Goal: Task Accomplishment & Management: Complete application form

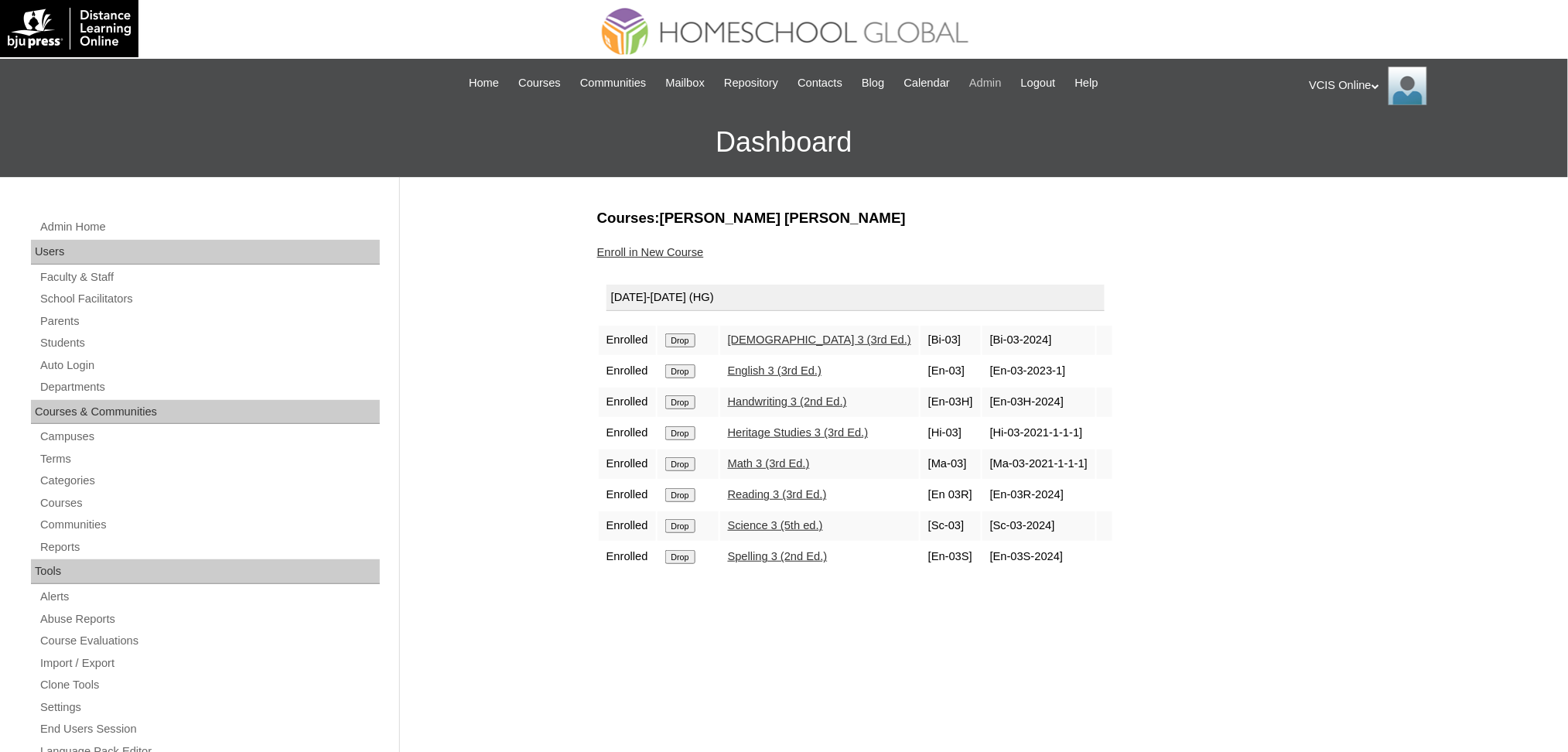
click at [995, 82] on span "Admin" at bounding box center [985, 82] width 33 height 18
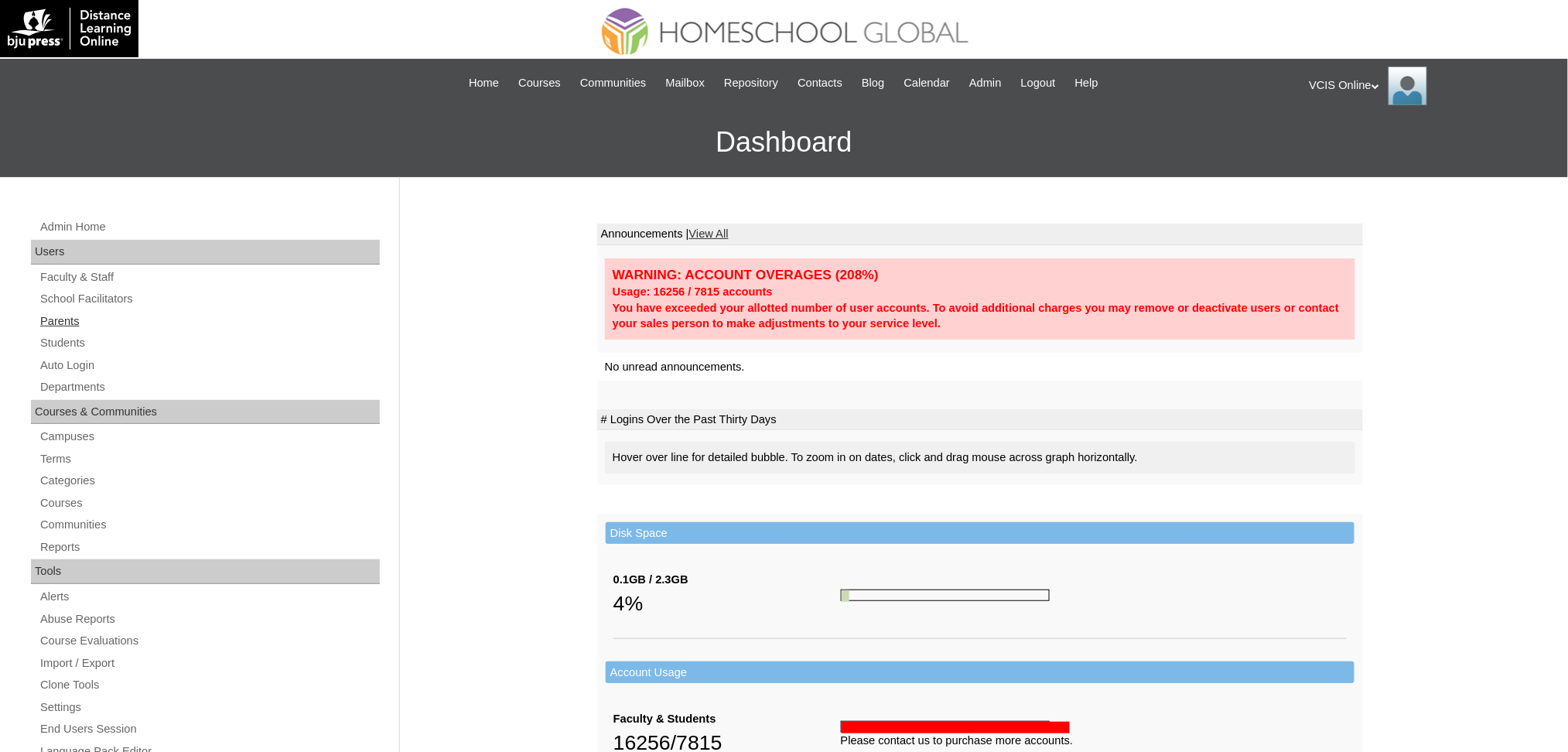
click at [71, 321] on link "Parents" at bounding box center [209, 321] width 341 height 20
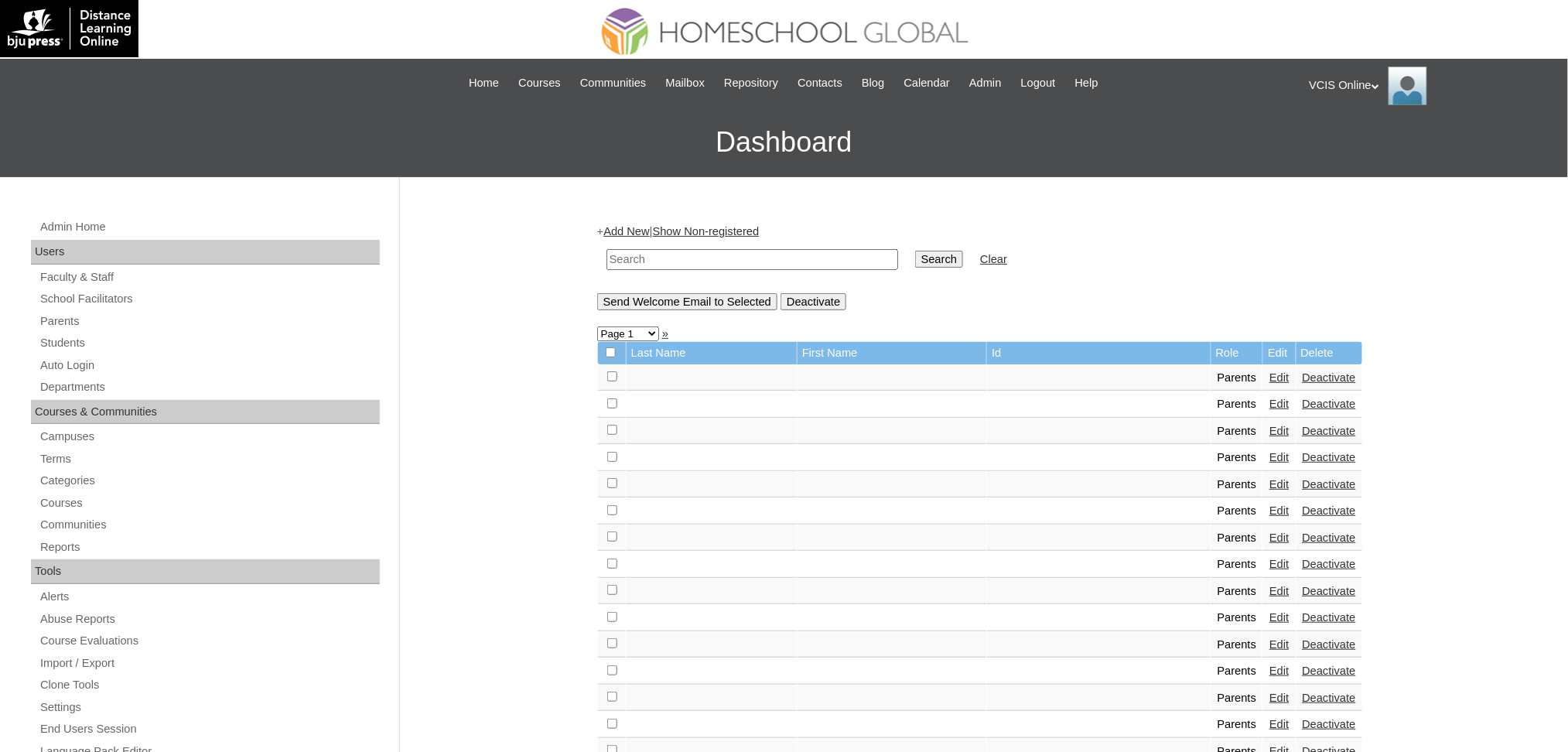
click at [615, 225] on link "Add New" at bounding box center [626, 230] width 46 height 12
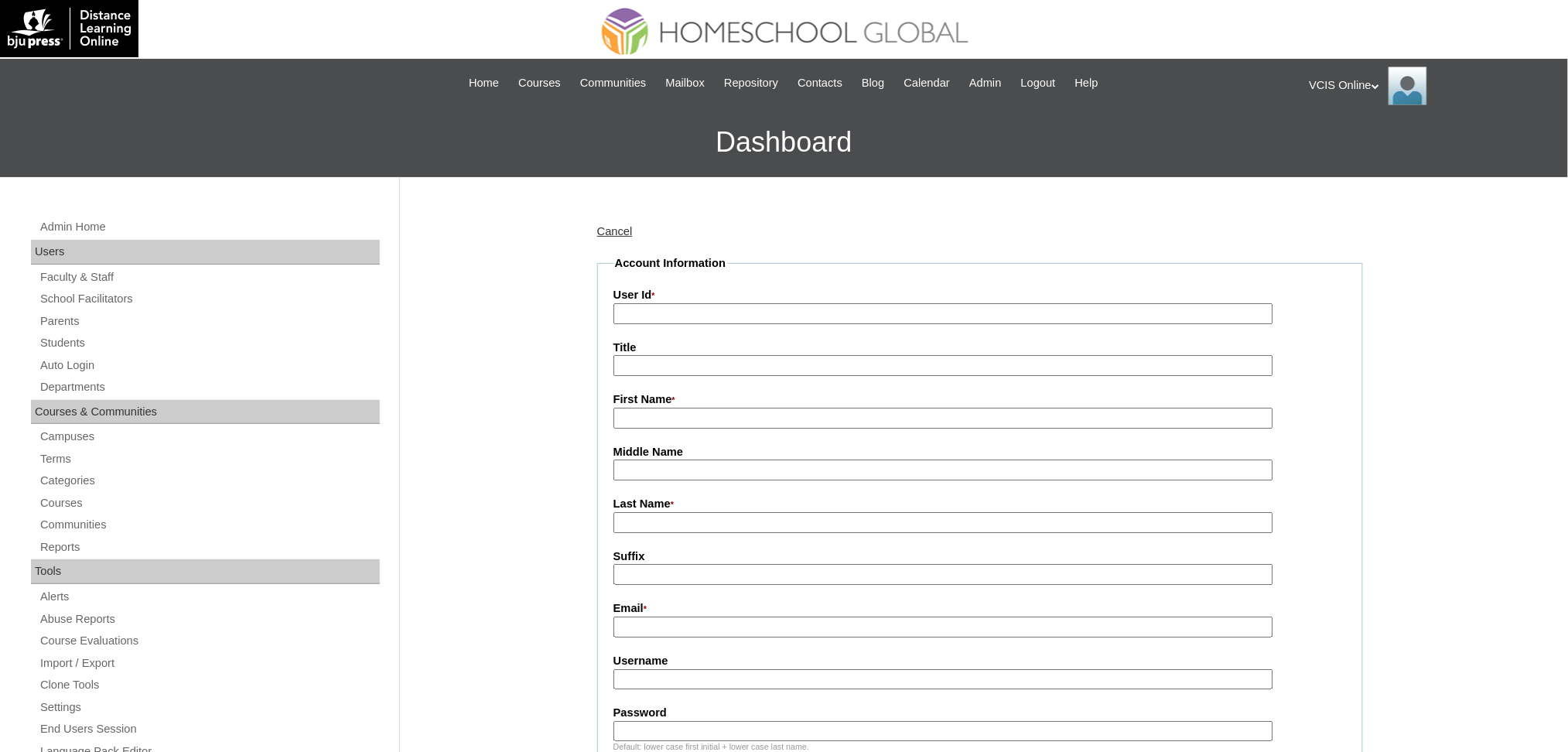
click at [651, 312] on input "User Id *" at bounding box center [943, 314] width 660 height 21
paste input "VCIS027-6A-PA2025 ecalingo2025 bWAlUY"
drag, startPoint x: 743, startPoint y: 312, endPoint x: 920, endPoint y: 318, distance: 177.1
click at [920, 318] on input "VCIS027-6A-PA2025 ecalingo2025 bWAlUY" at bounding box center [943, 314] width 660 height 21
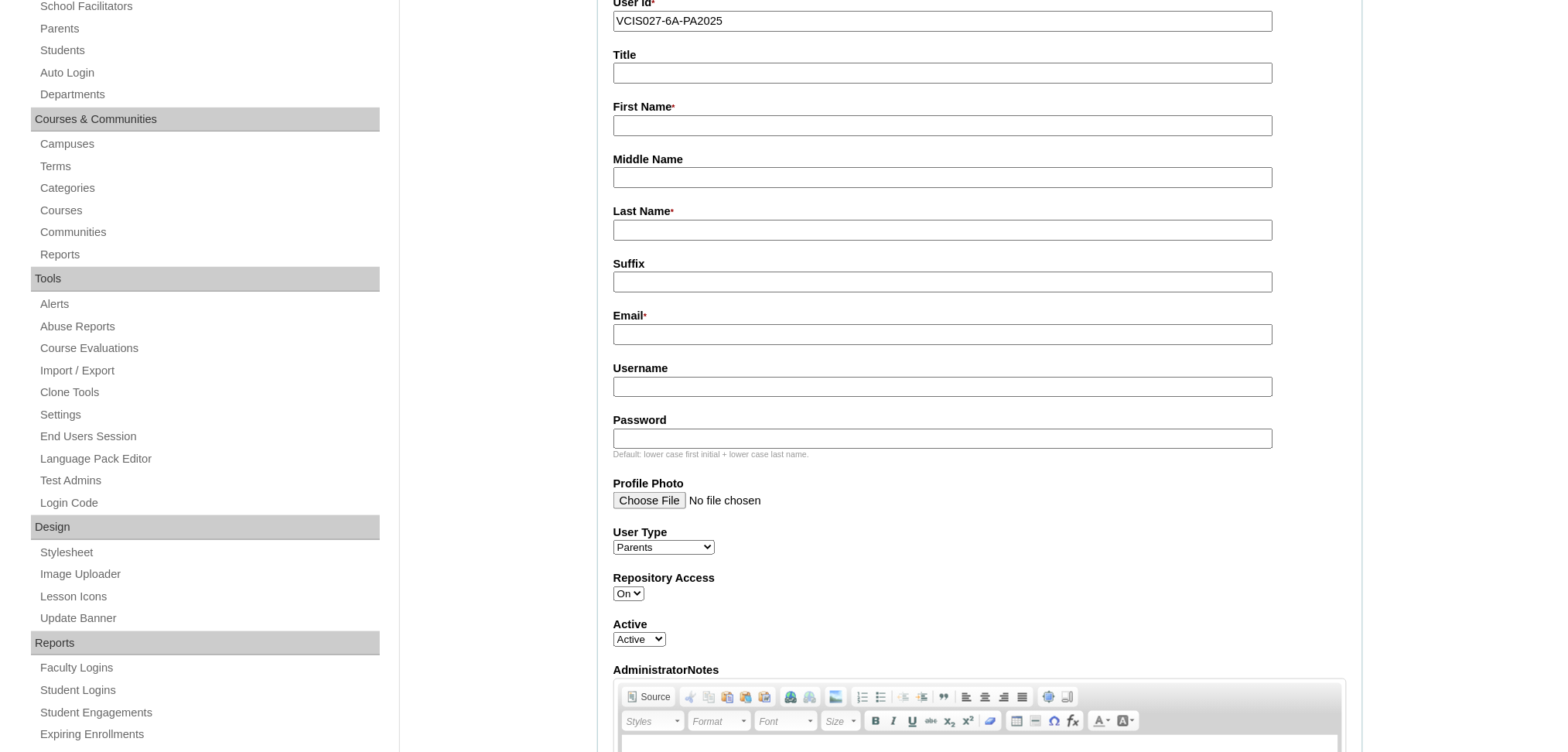
scroll to position [310, 0]
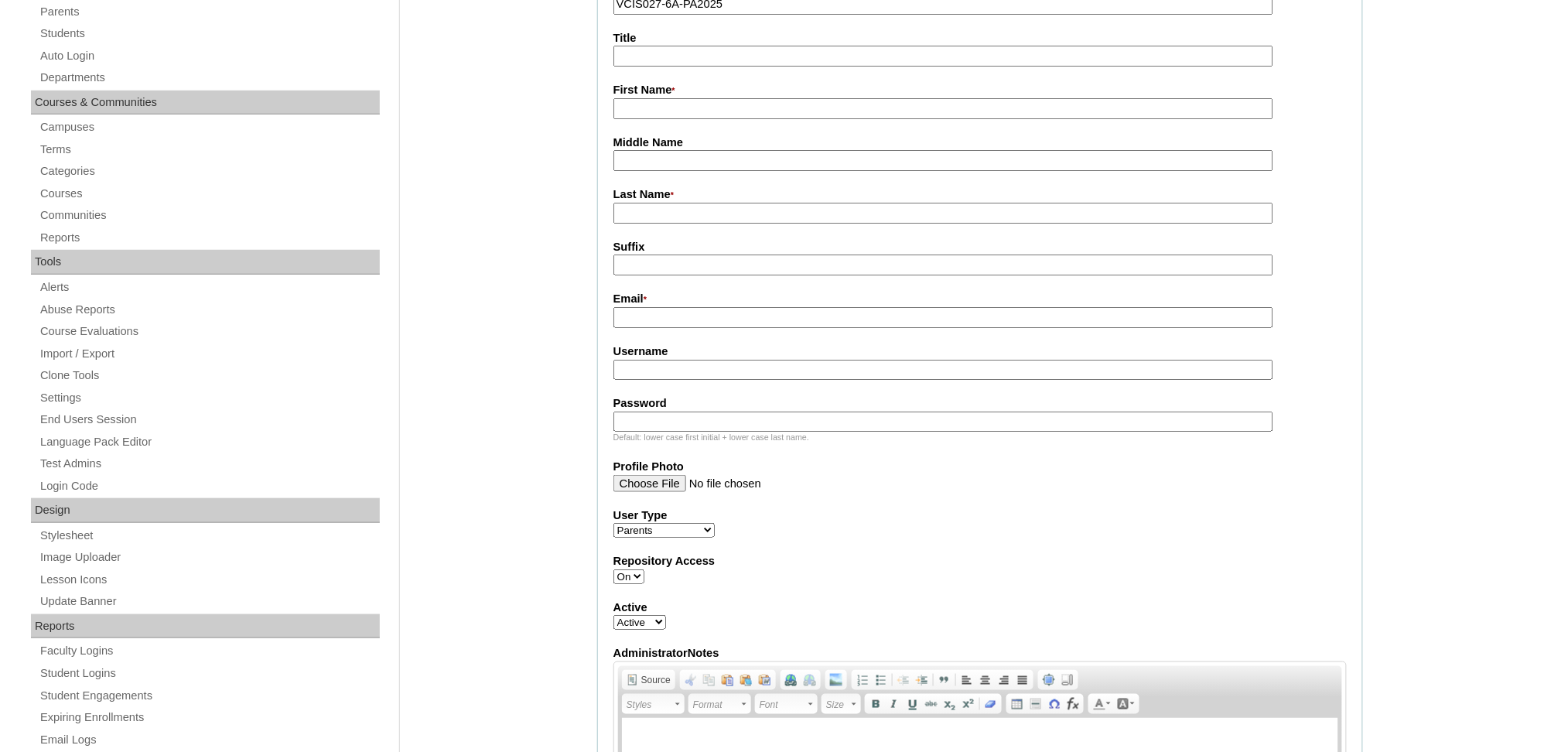
type input "VCIS027-6A-PA2025"
click at [701, 360] on input "Username" at bounding box center [943, 370] width 660 height 21
paste input "ecalingo2025 bWAlUY"
drag, startPoint x: 715, startPoint y: 363, endPoint x: 813, endPoint y: 362, distance: 98.0
click at [813, 362] on input "ecalingo2025 bWAlUY" at bounding box center [943, 370] width 660 height 21
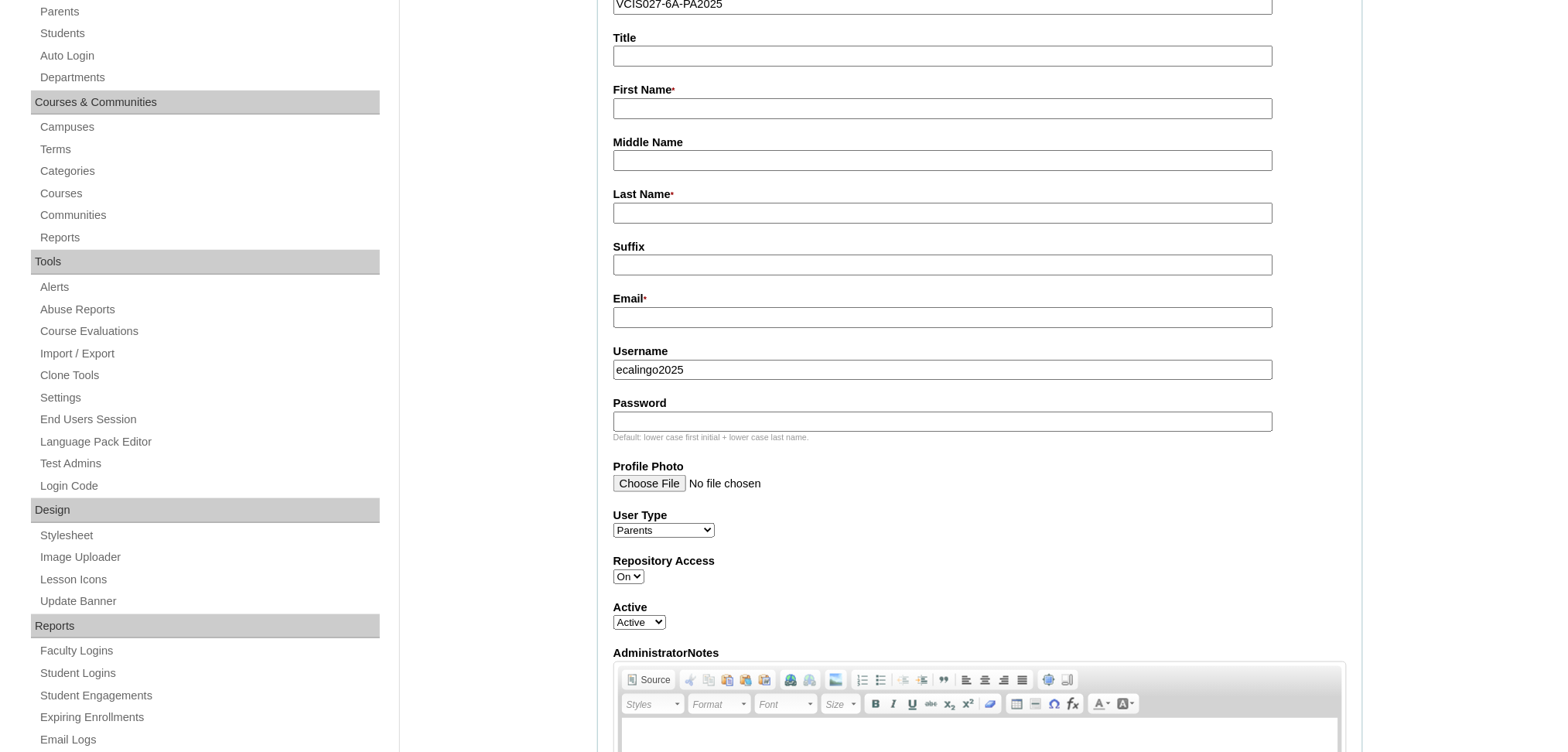
type input "ecalingo2025"
click at [802, 418] on input "Password" at bounding box center [943, 422] width 660 height 21
paste input "bWAlUY"
type input "bWAlUY"
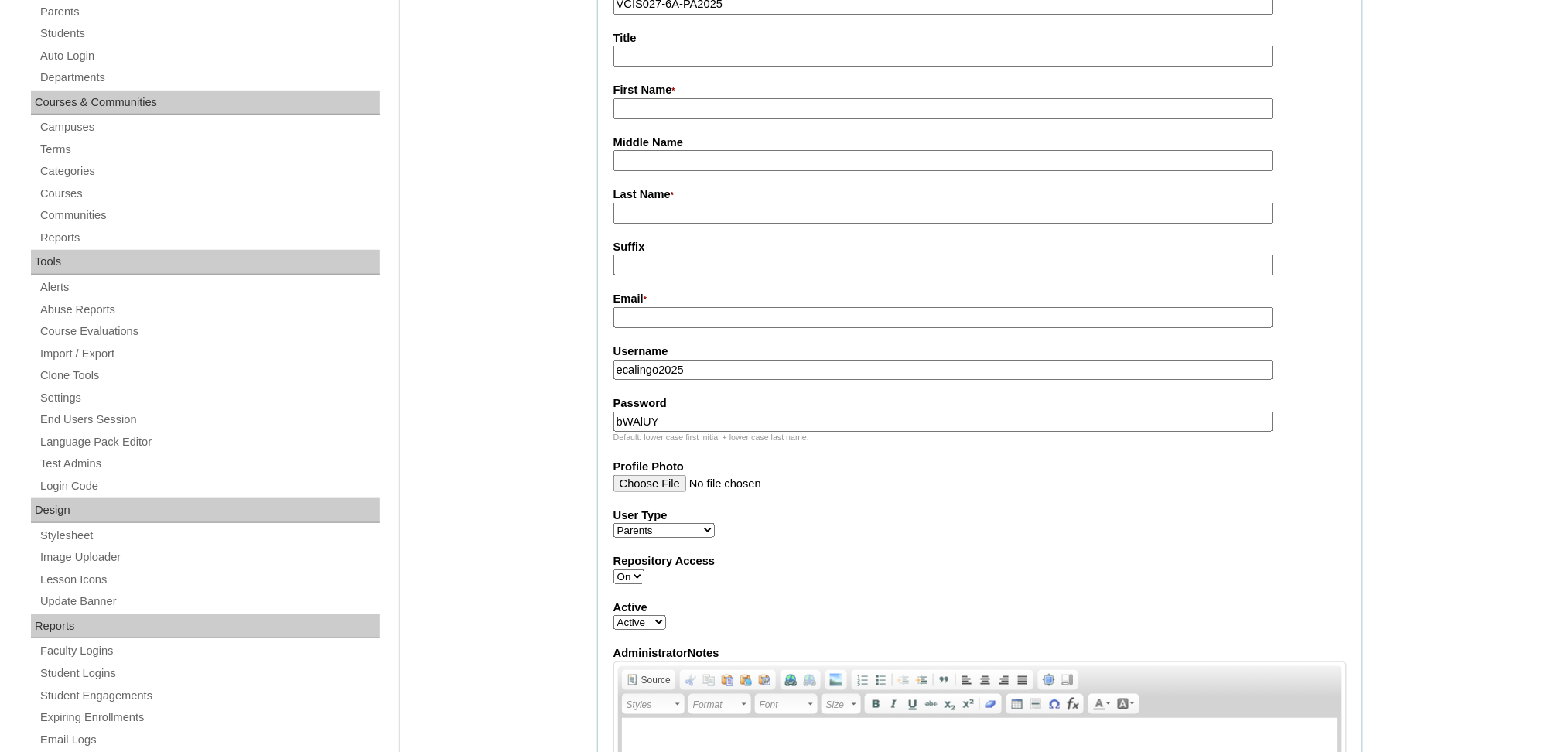
click at [669, 312] on input "Email *" at bounding box center [943, 317] width 660 height 21
paste input "sheba.pambid@gmail.com"
type input "sheba.pambid@gmail.com"
click at [652, 114] on input "First Name *" at bounding box center [943, 109] width 660 height 21
paste input "Elisheba Calingo"
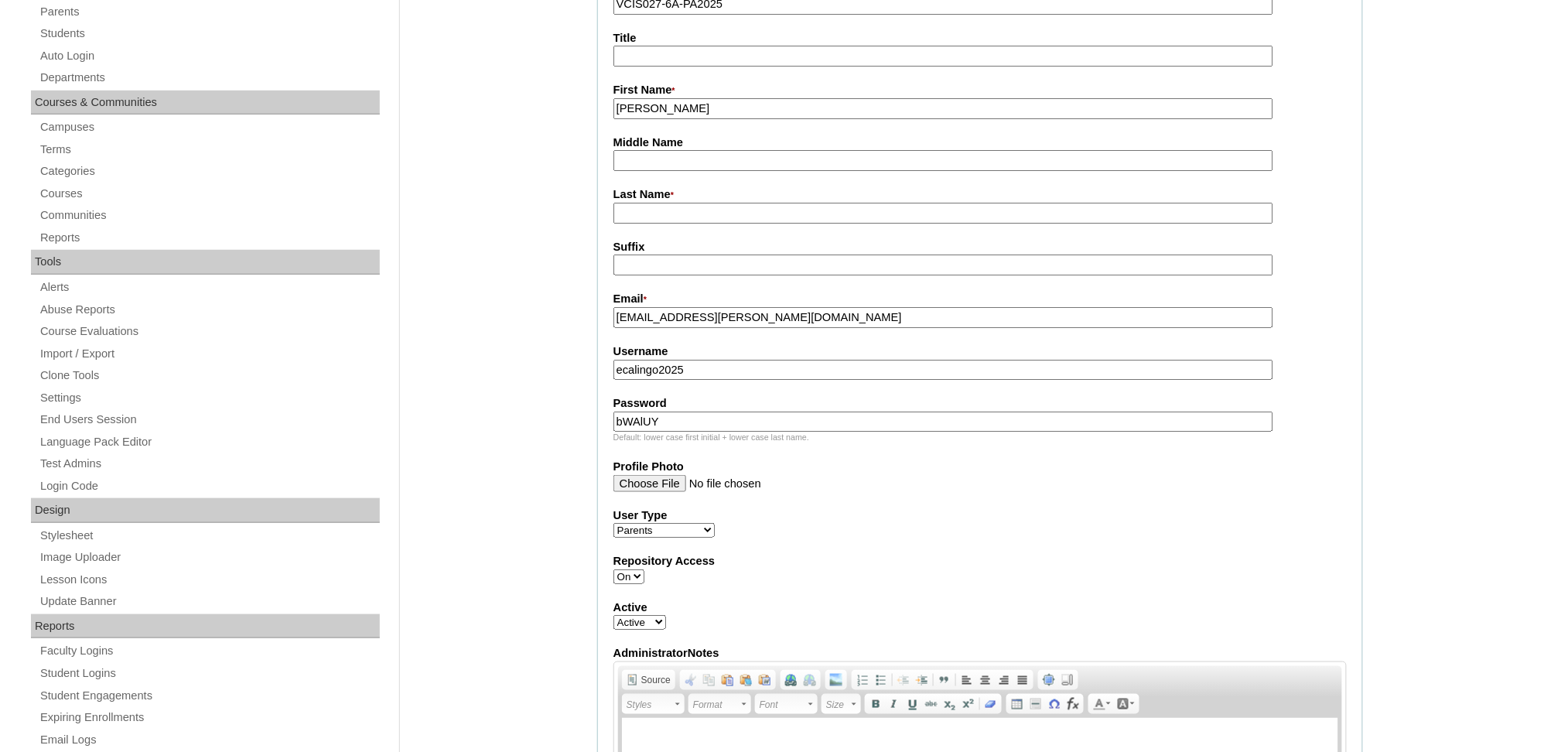
drag, startPoint x: 663, startPoint y: 110, endPoint x: 749, endPoint y: 117, distance: 86.3
click at [749, 117] on fieldset "Account Information User Id * VCIS027-6A-PA2025 Title First Name * Elisheba Cal…" at bounding box center [980, 437] width 766 height 984
type input "Elisheba"
click at [744, 209] on input "Last Name *" at bounding box center [943, 214] width 660 height 21
paste input "Calingo"
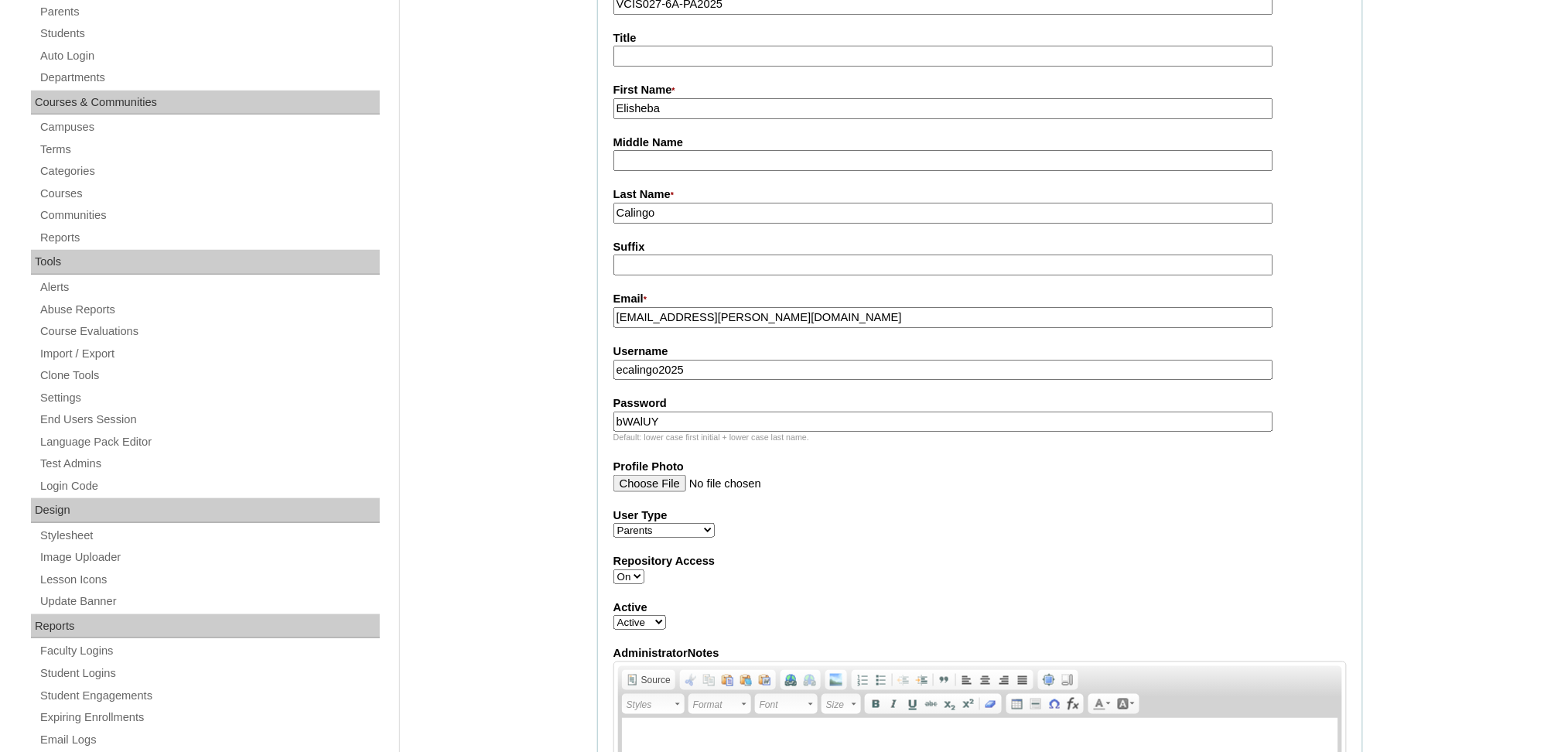
click at [700, 207] on input "Calingo" at bounding box center [943, 214] width 660 height 21
type input "Calingo (2025)"
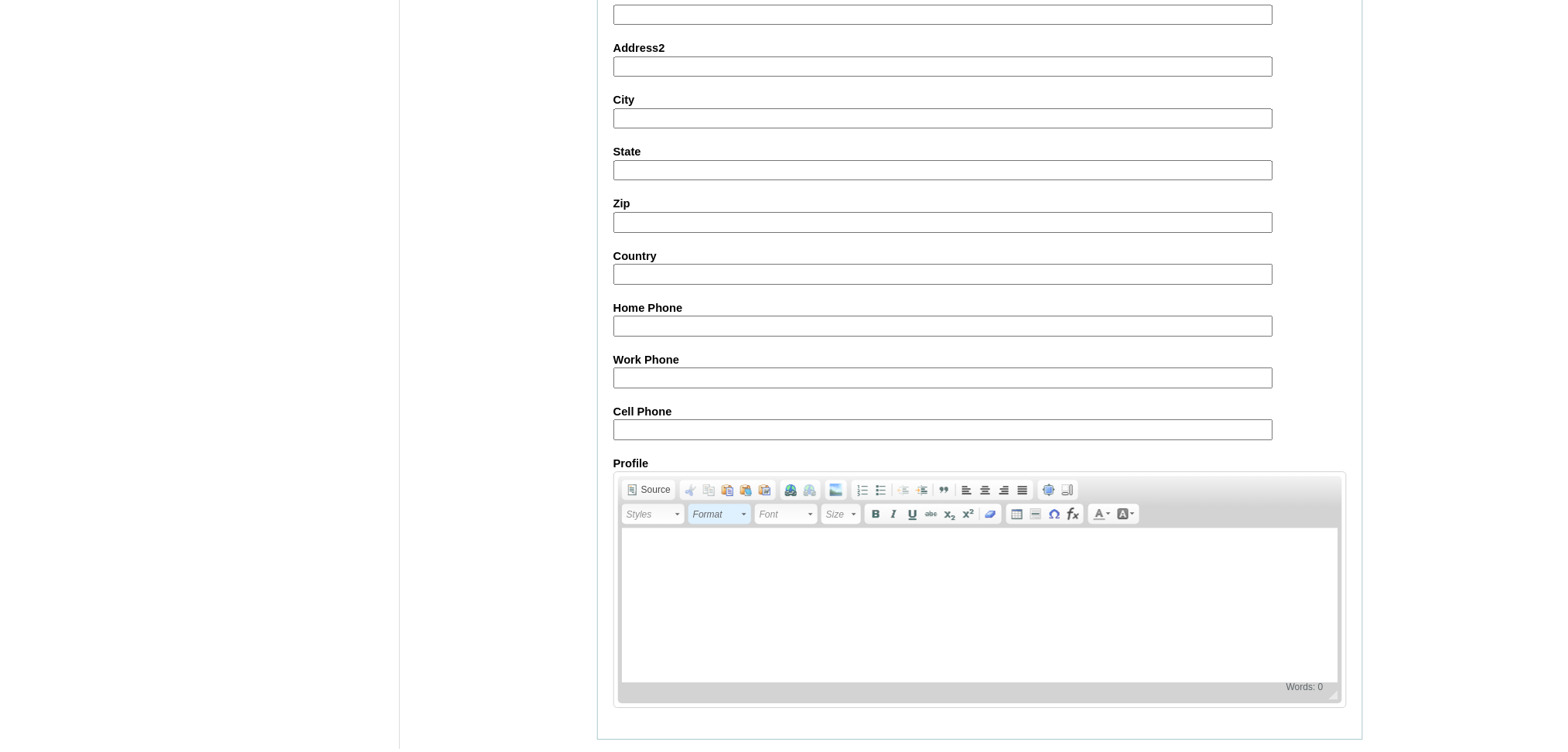
scroll to position [1304, 0]
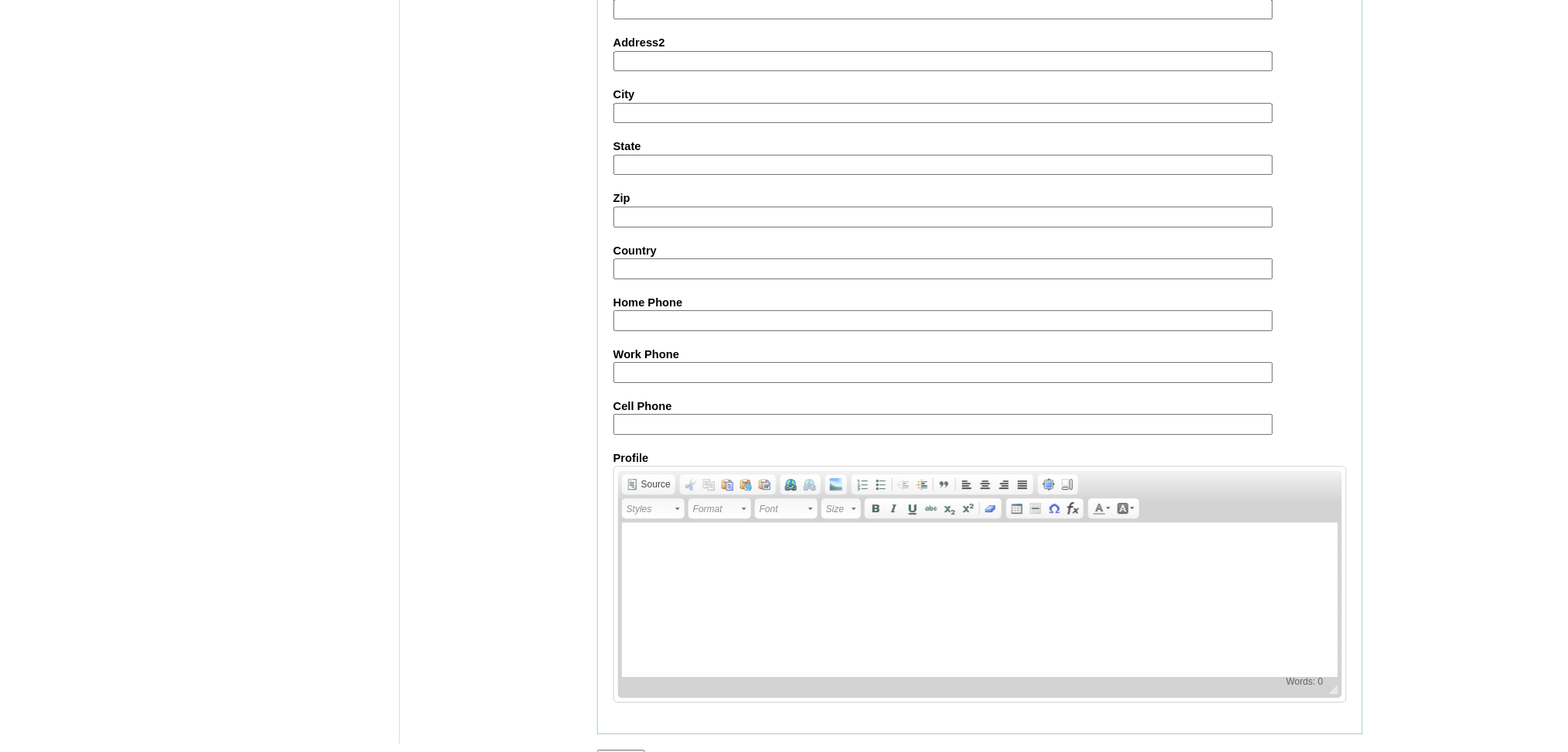
click at [668, 414] on input "Cell Phone" at bounding box center [943, 424] width 660 height 21
paste input "63-09999940776"
type input "63-09999940776"
click at [617, 750] on input "Submit" at bounding box center [621, 759] width 48 height 17
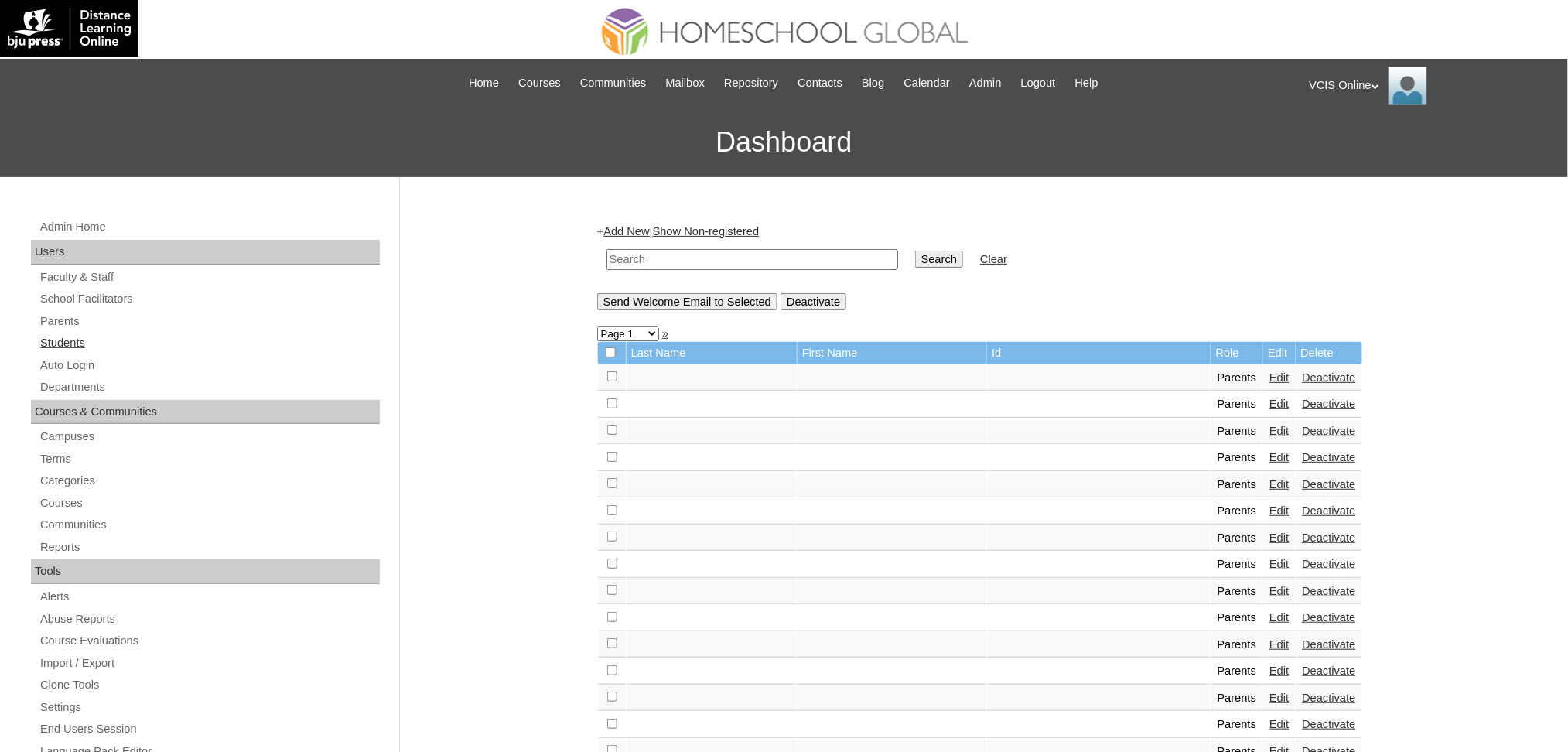
click at [81, 337] on link "Students" at bounding box center [209, 343] width 341 height 20
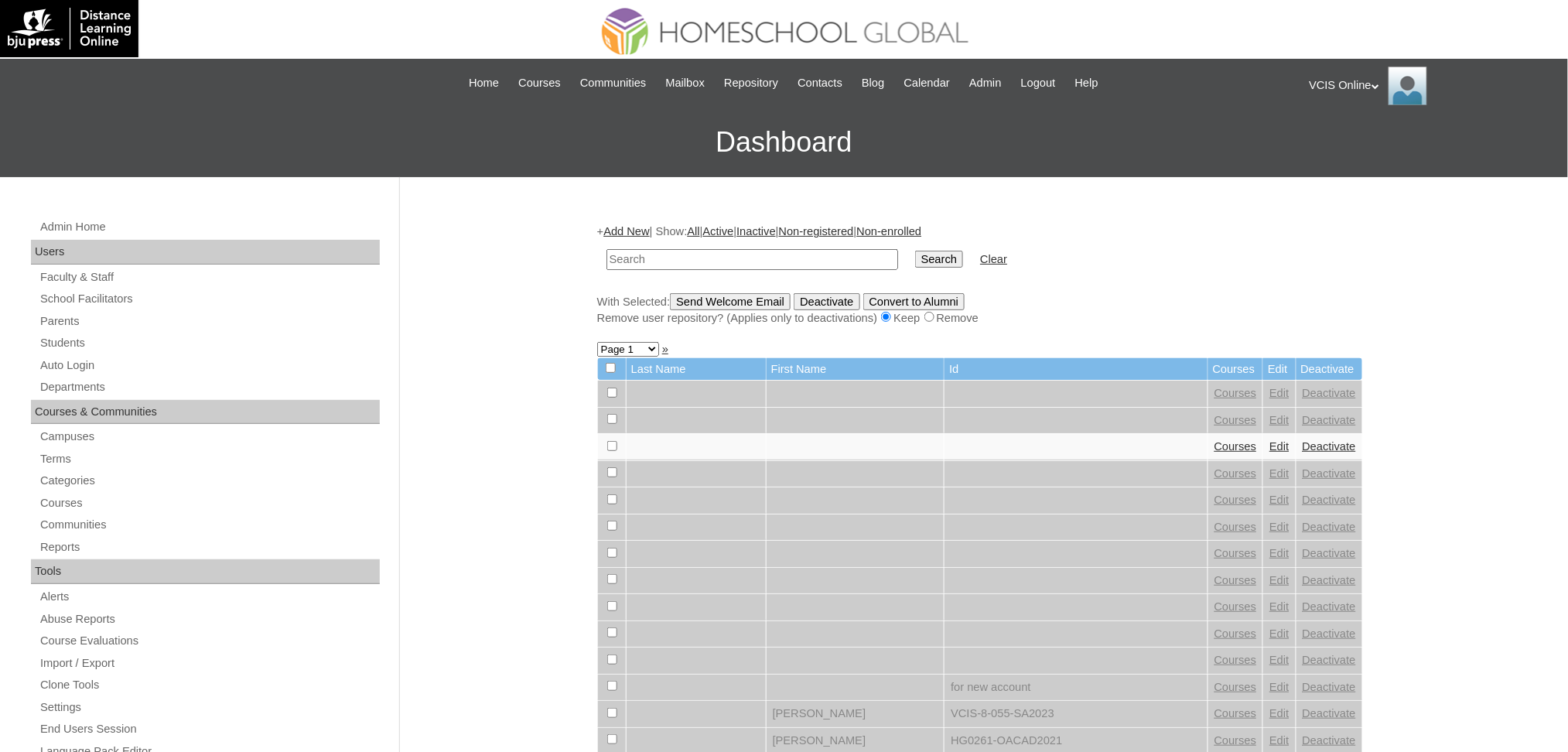
click at [623, 229] on link "Add New" at bounding box center [626, 230] width 46 height 12
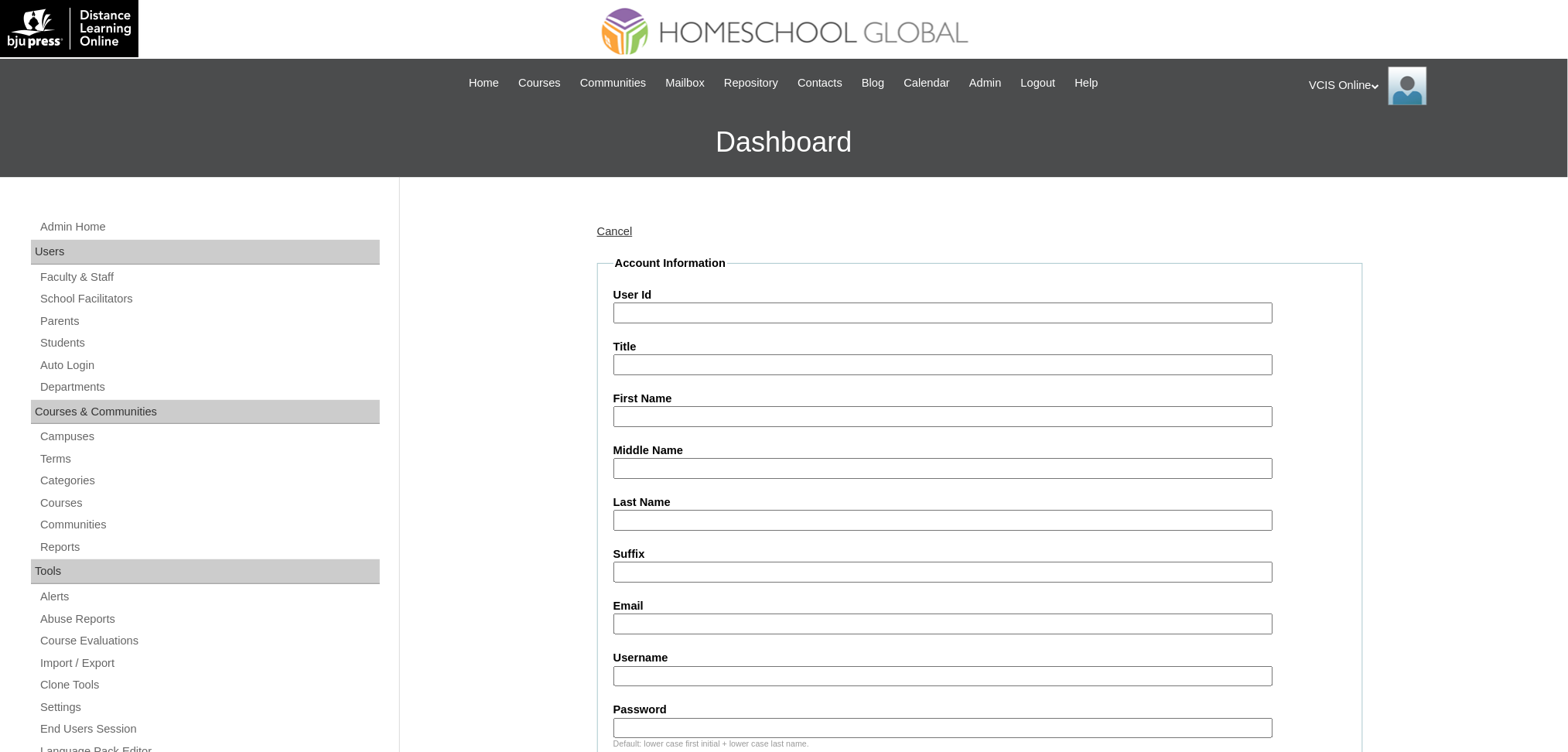
click at [665, 320] on input "User Id" at bounding box center [943, 313] width 660 height 21
paste input "VCIS027-6A-SA2025 lara.pambid2025 MaBJqW"
drag, startPoint x: 741, startPoint y: 309, endPoint x: 1157, endPoint y: 328, distance: 416.4
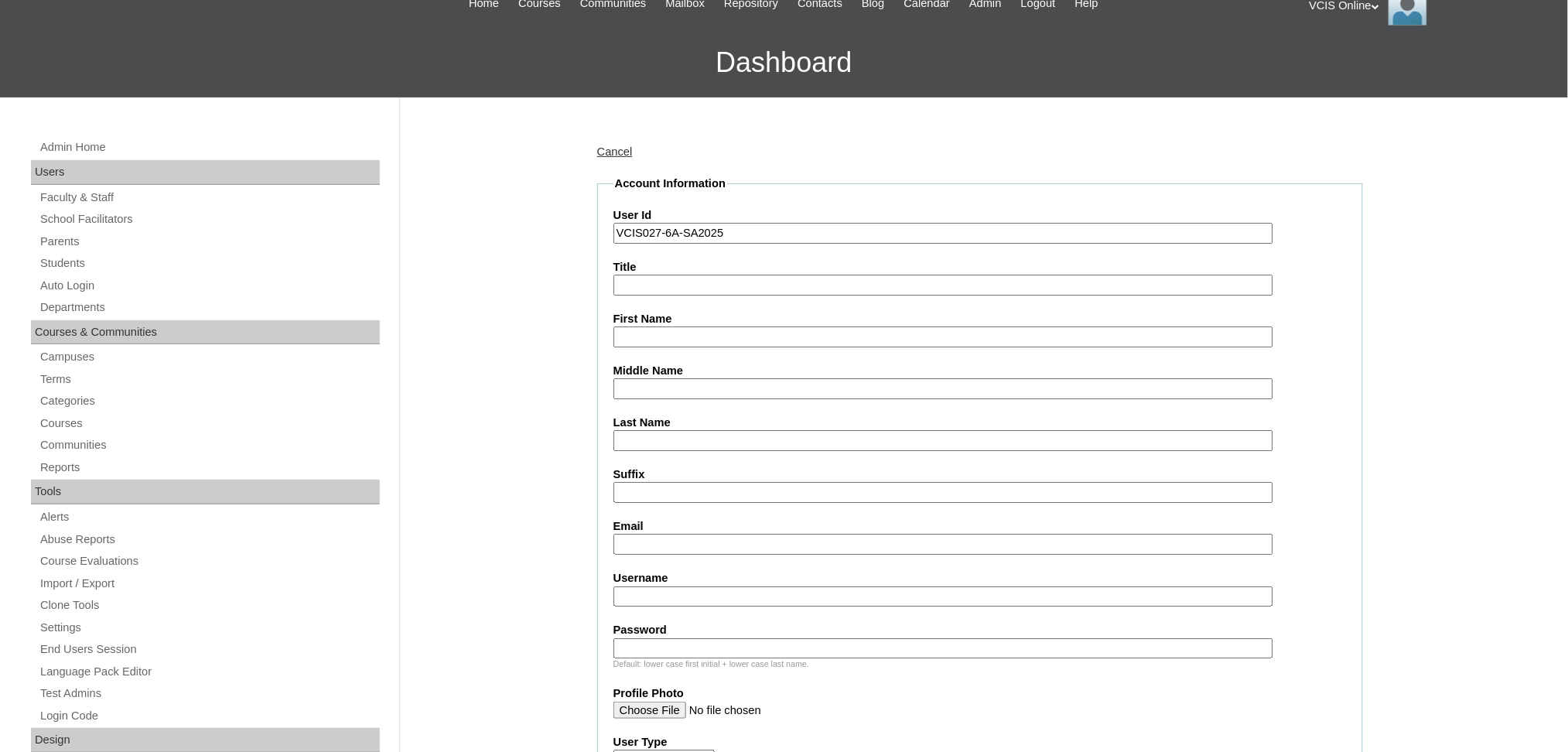
scroll to position [206, 0]
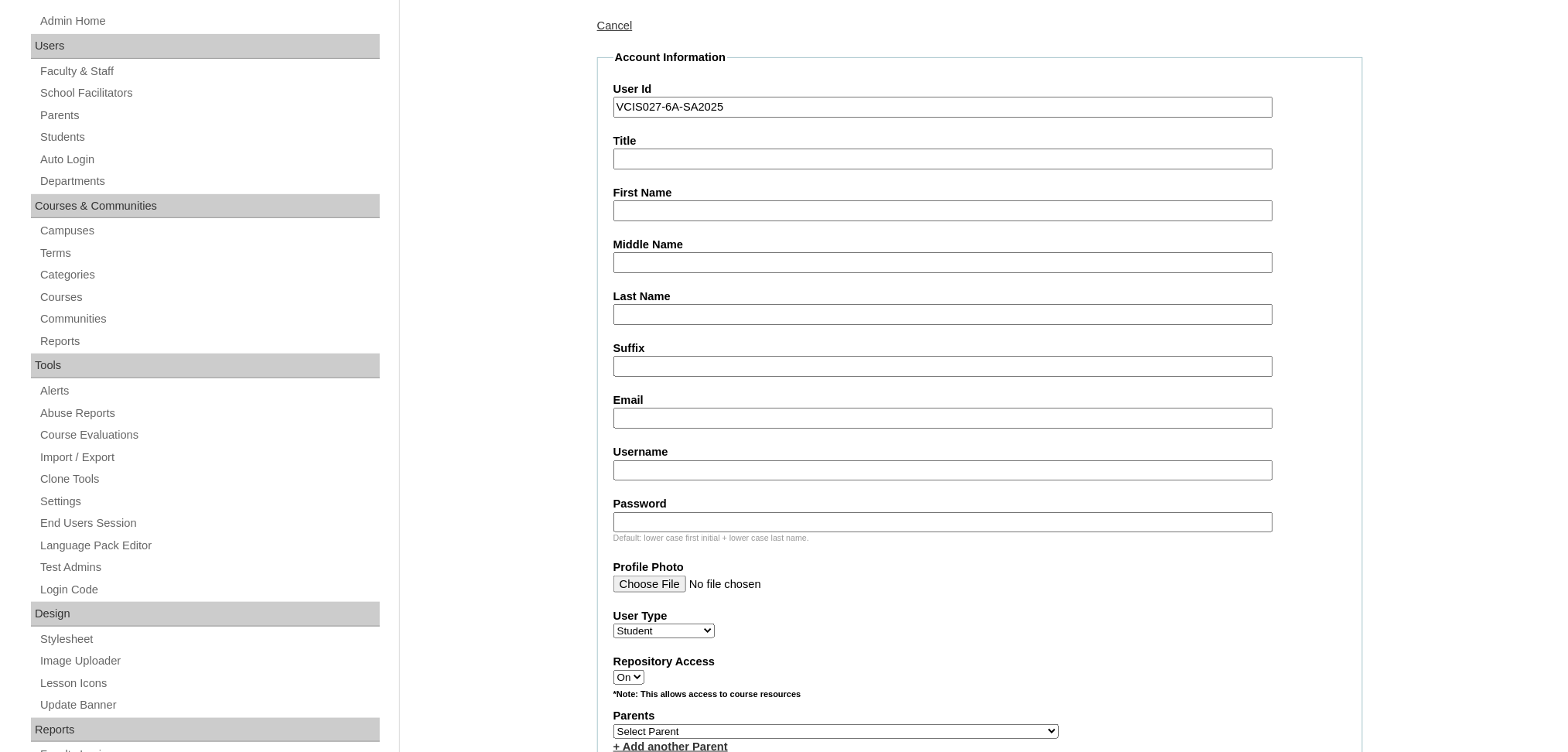
type input "VCIS027-6A-SA2025"
click at [763, 467] on input "Username" at bounding box center [943, 471] width 660 height 21
paste input "lara.pambid2025 MaBJqW"
drag, startPoint x: 718, startPoint y: 456, endPoint x: 1154, endPoint y: 483, distance: 436.8
click at [1154, 483] on fieldset "Account Information User Id VCIS027-6A-SA2025 Title First Name Middle Name Last…" at bounding box center [980, 675] width 766 height 1251
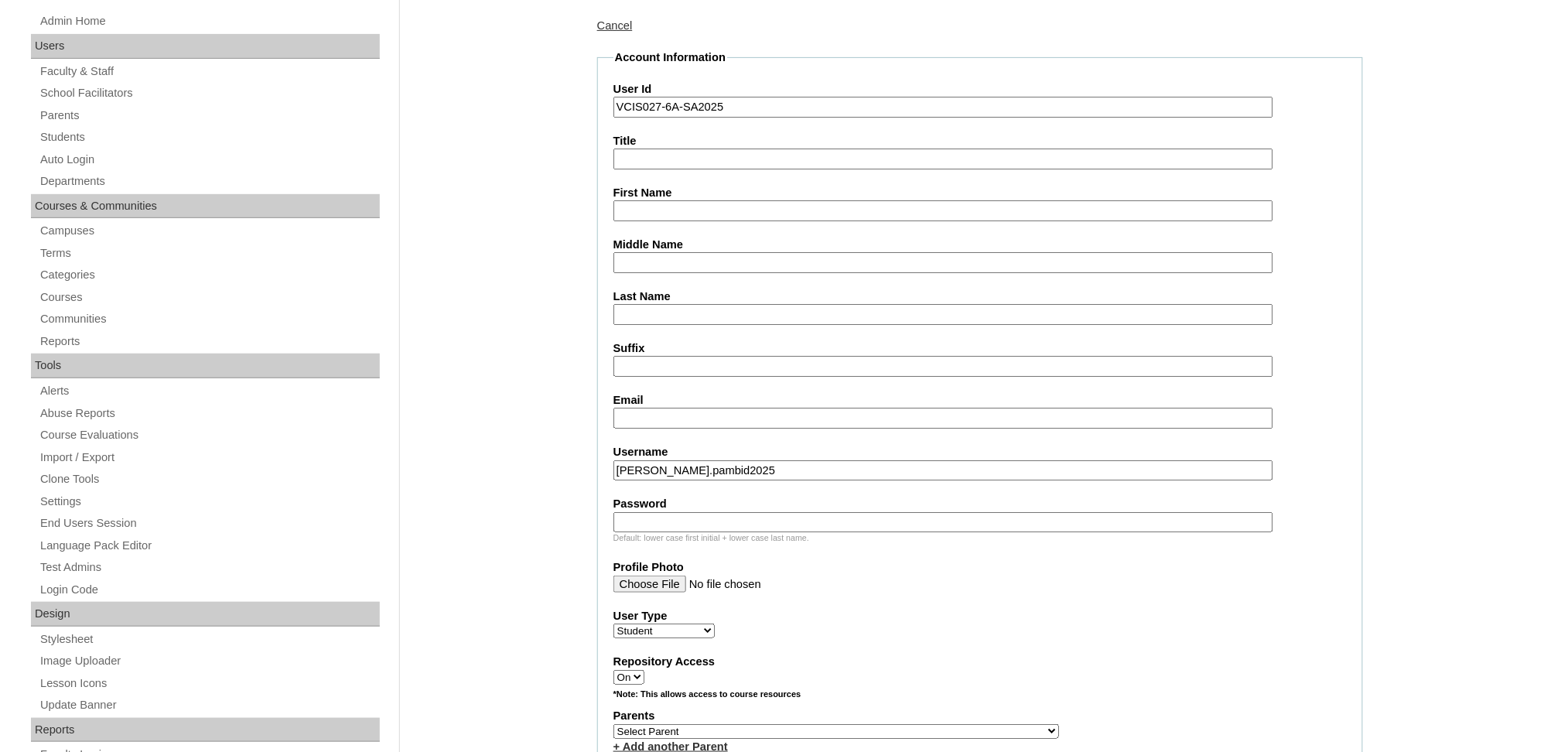
type input "lara.pambid2025"
click at [1179, 512] on input "Password" at bounding box center [943, 523] width 660 height 21
paste input "MaBJqW"
type input "MaBJqW"
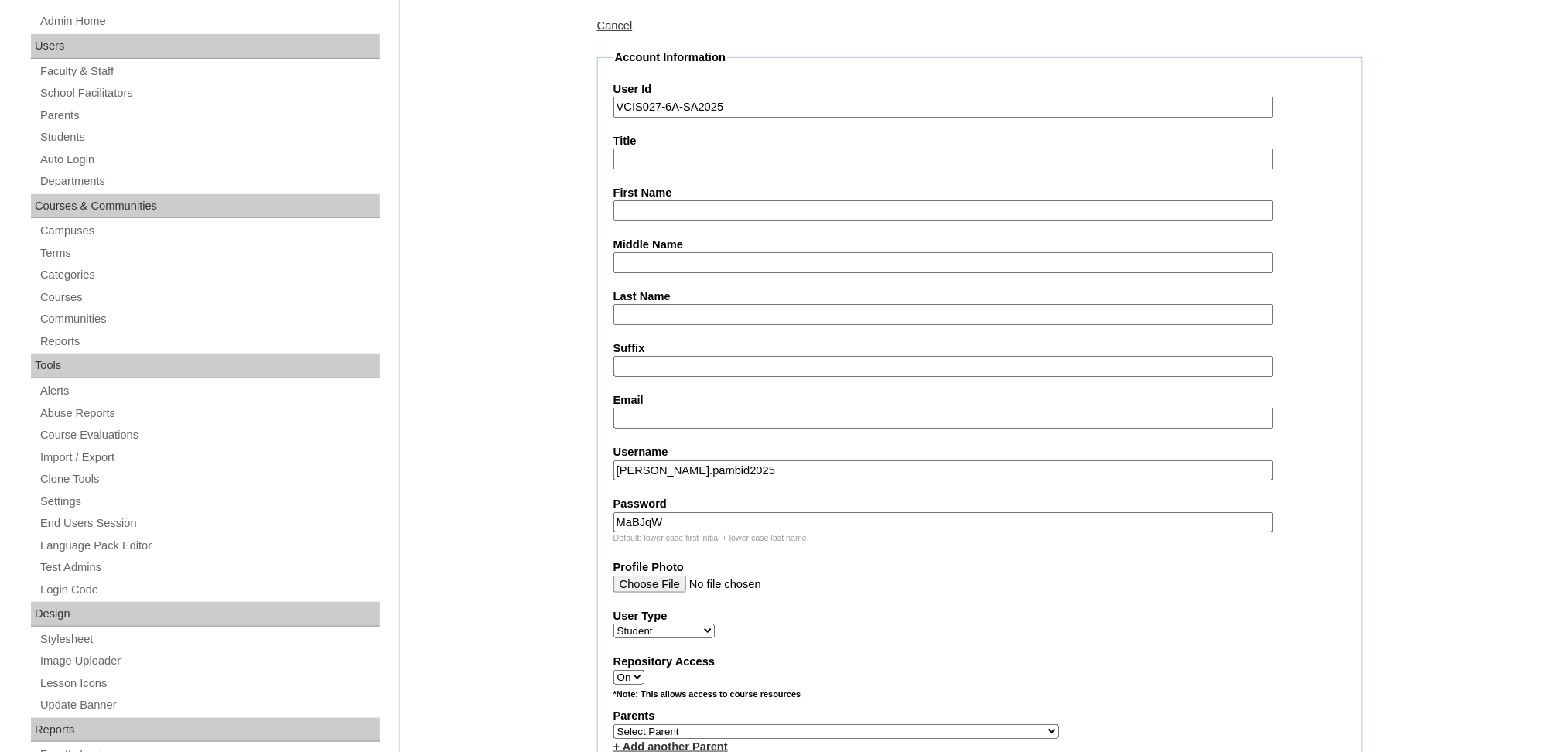
click at [656, 412] on input "Email" at bounding box center [943, 419] width 660 height 21
paste input "ljpambid.student@vcis.edu.ph"
type input "ljpambid.student@vcis.edu.ph"
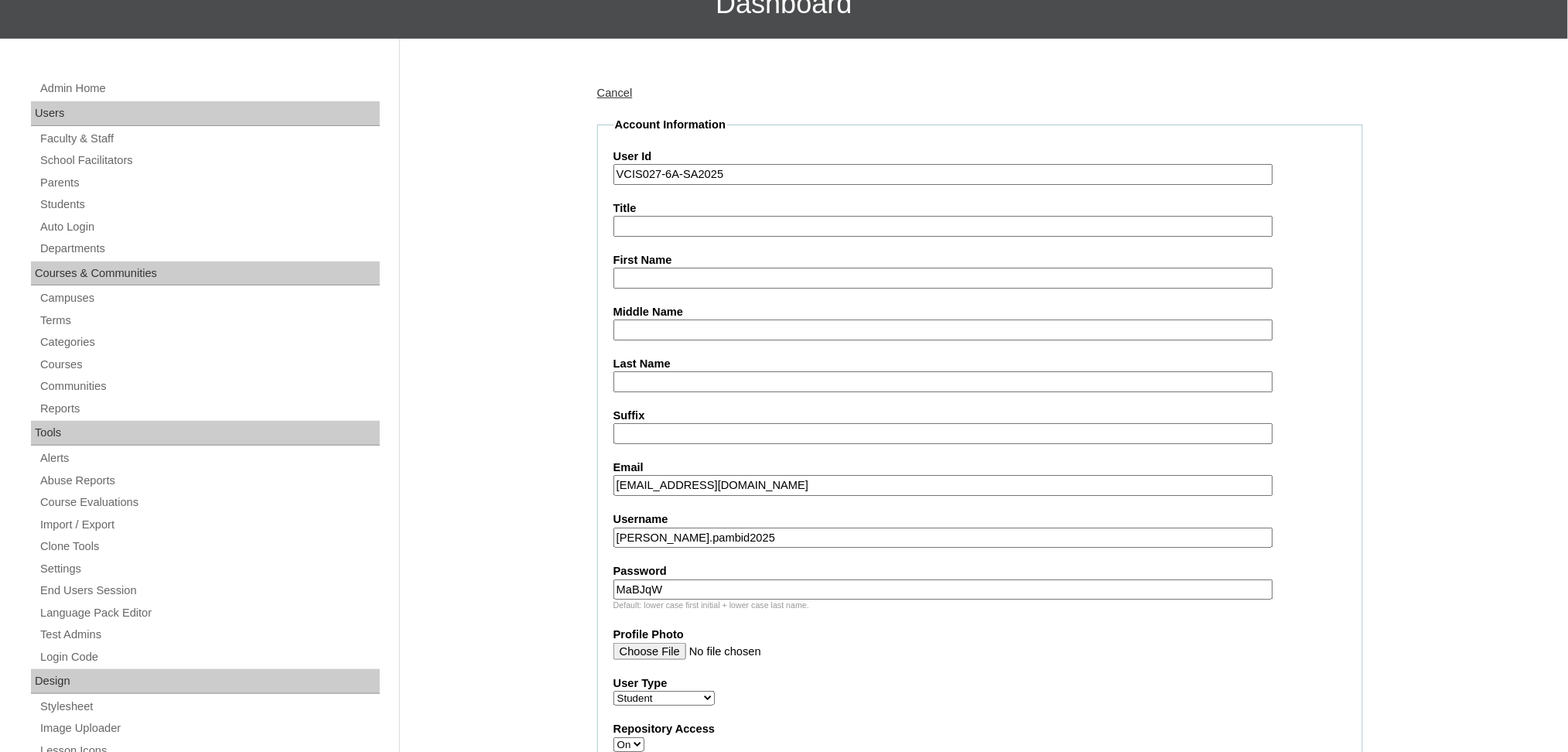
scroll to position [103, 0]
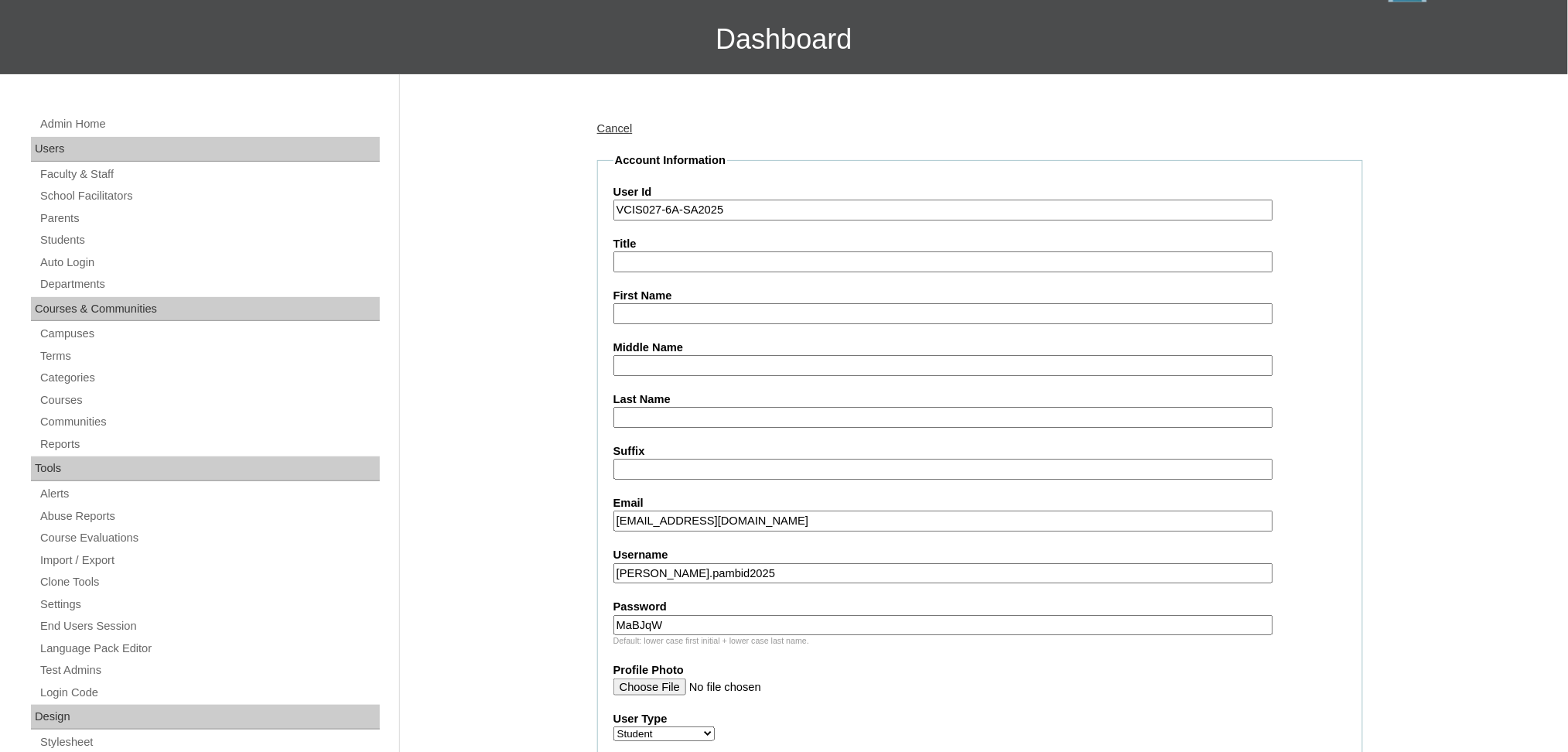
click at [711, 310] on input "First Name" at bounding box center [943, 314] width 660 height 21
paste input "Lara Jesse Calingo Pambid"
drag, startPoint x: 681, startPoint y: 308, endPoint x: 746, endPoint y: 308, distance: 65.0
click at [746, 308] on input "Lara Jesse Calingo Pambid" at bounding box center [943, 314] width 660 height 21
drag, startPoint x: 677, startPoint y: 305, endPoint x: 797, endPoint y: 304, distance: 120.0
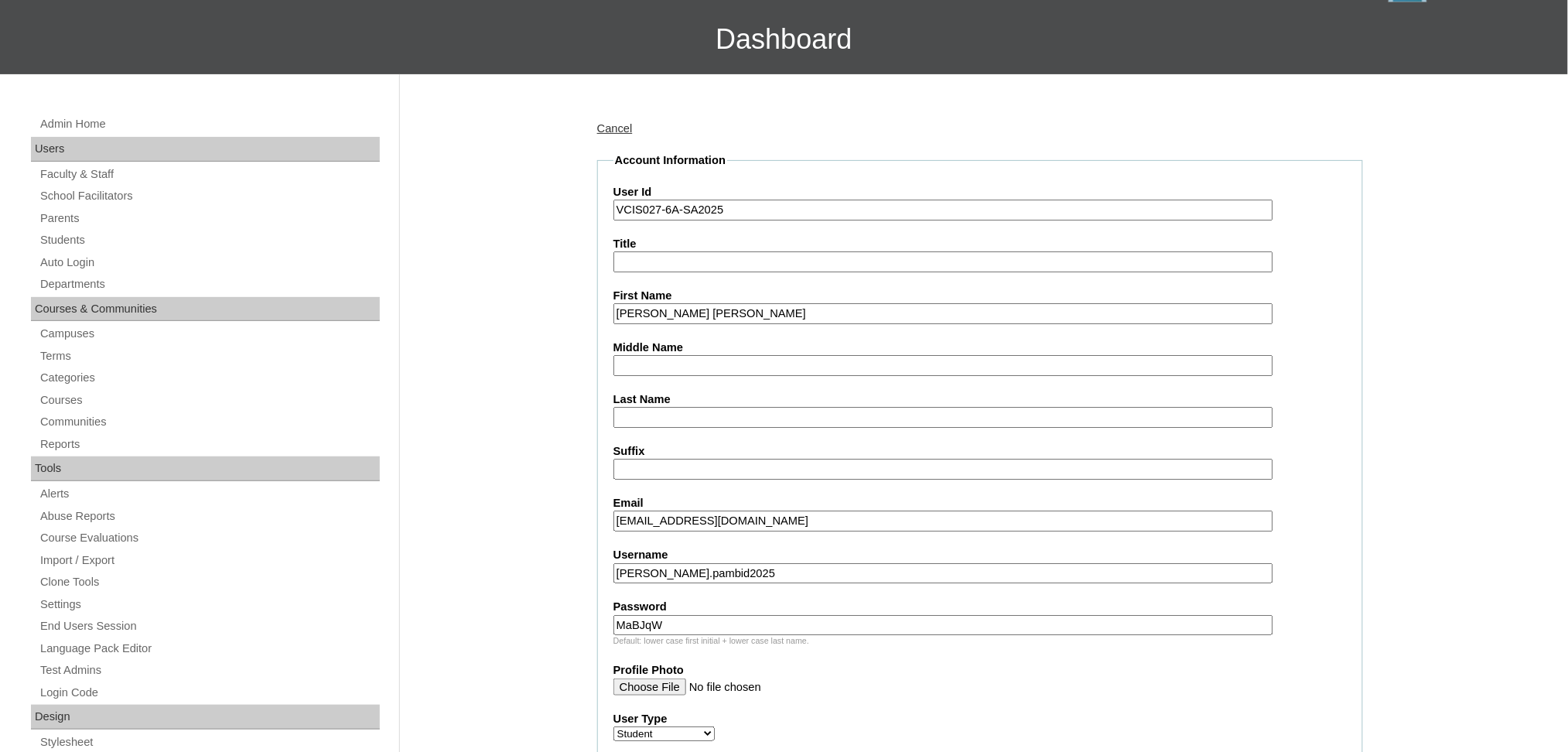
click at [797, 304] on input "Lara Jesse Calingo Pambid" at bounding box center [943, 314] width 660 height 21
type input "Lara Jesse"
click at [764, 355] on input "Middle Name" at bounding box center [943, 365] width 660 height 21
paste input "Calingo Pambid"
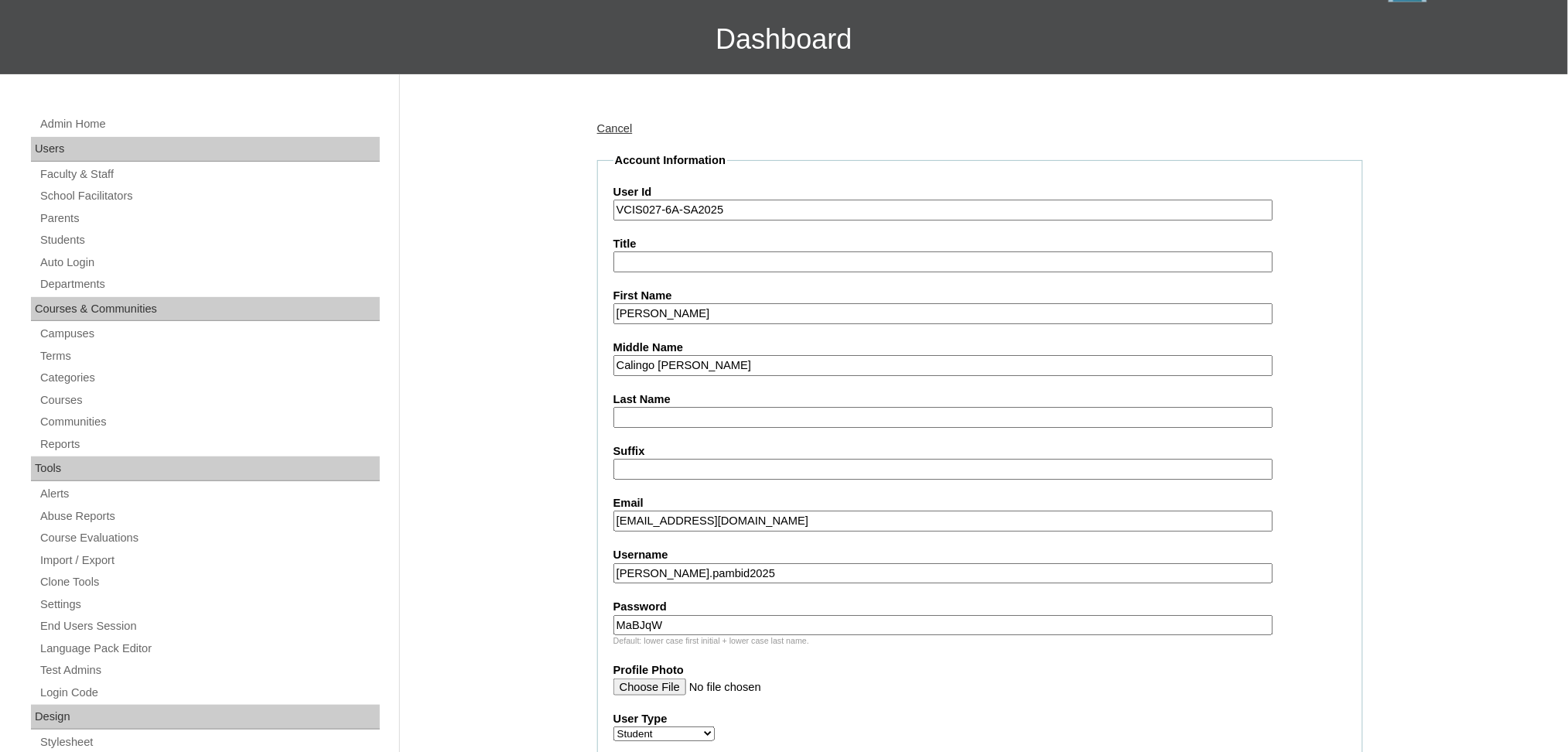
drag, startPoint x: 663, startPoint y: 360, endPoint x: 755, endPoint y: 365, distance: 92.1
click at [755, 365] on input "Calingo Pambid" at bounding box center [943, 365] width 660 height 21
type input "Calingo"
click at [751, 412] on input "Last Name" at bounding box center [943, 418] width 660 height 21
paste input "Pambid"
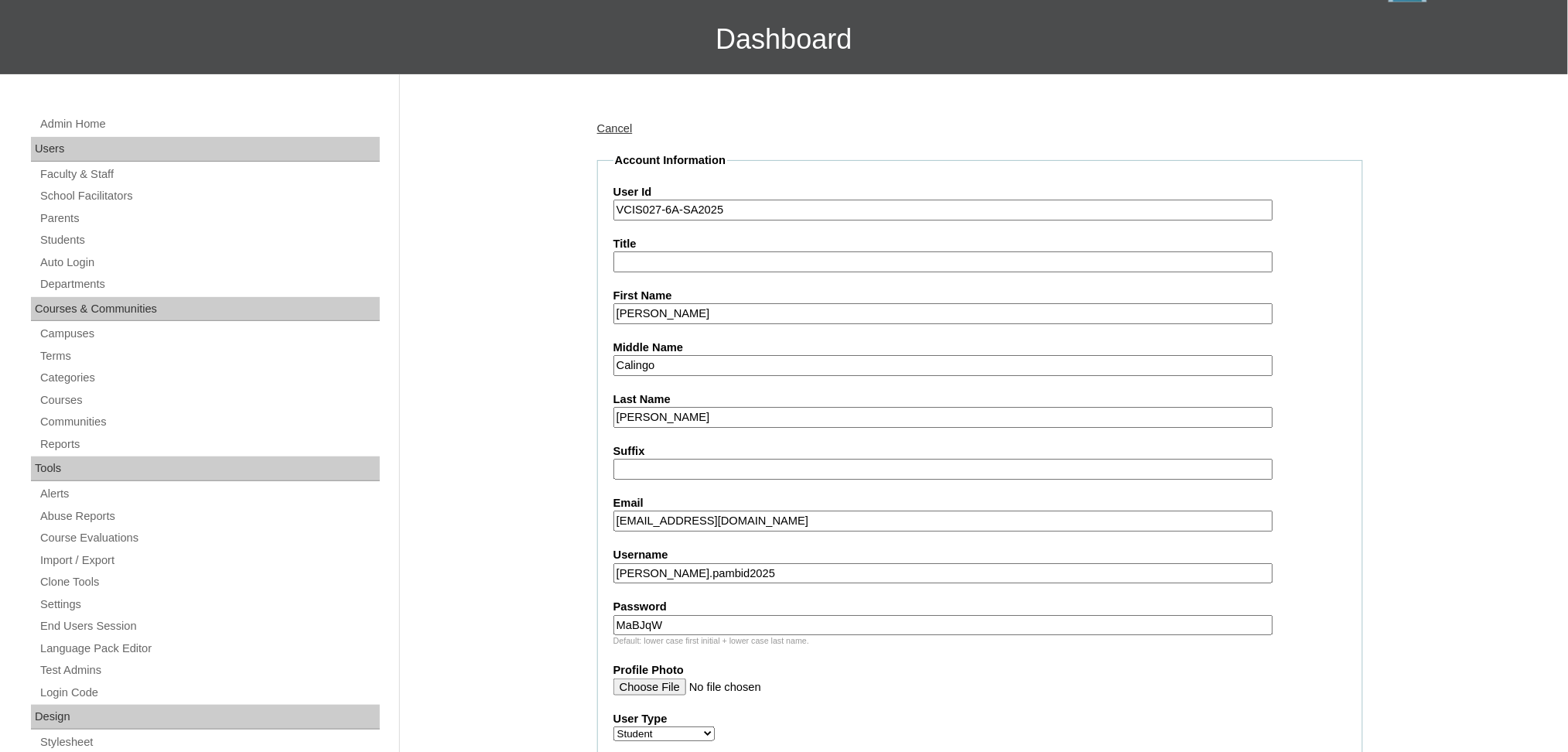
type input "Pambid"
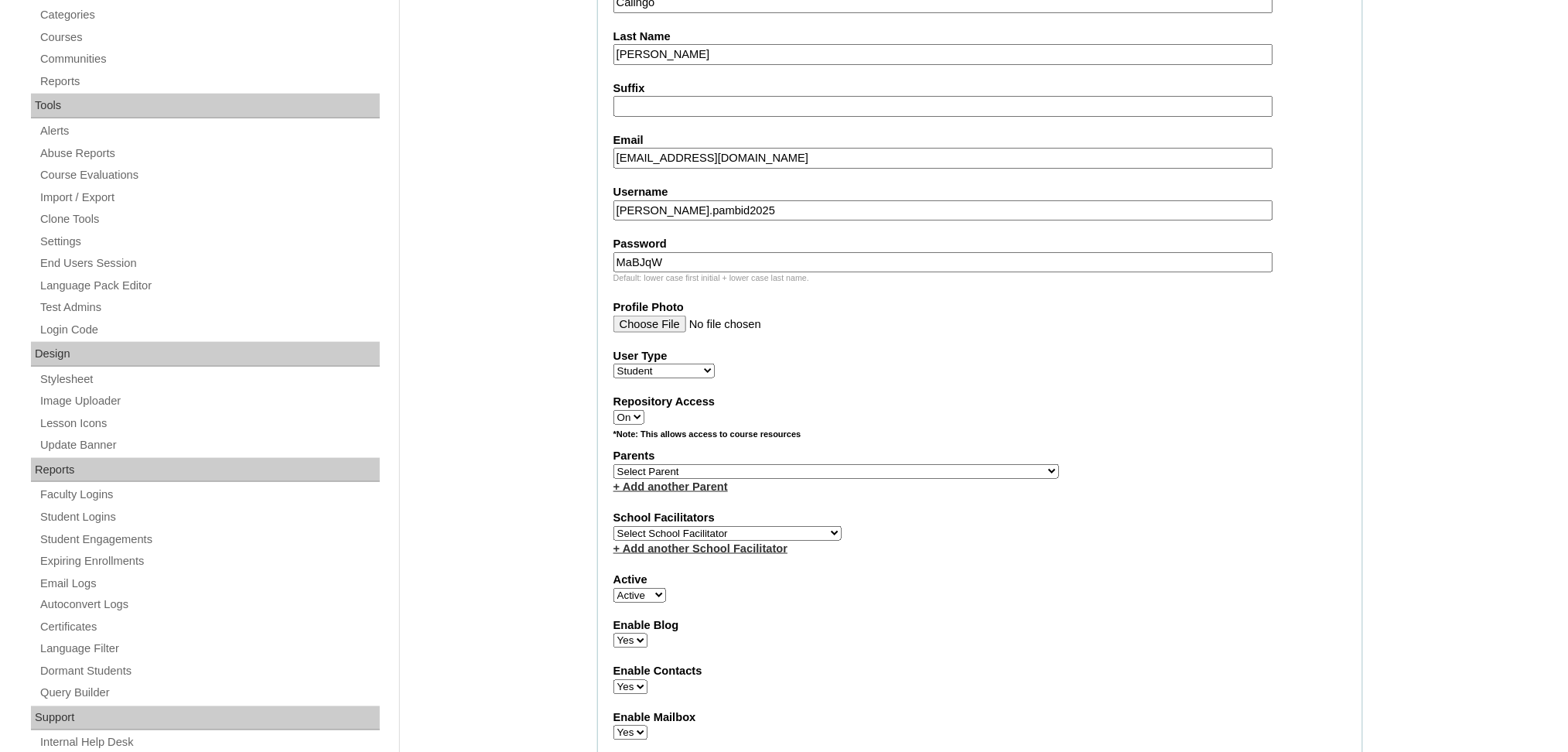
scroll to position [515, 0]
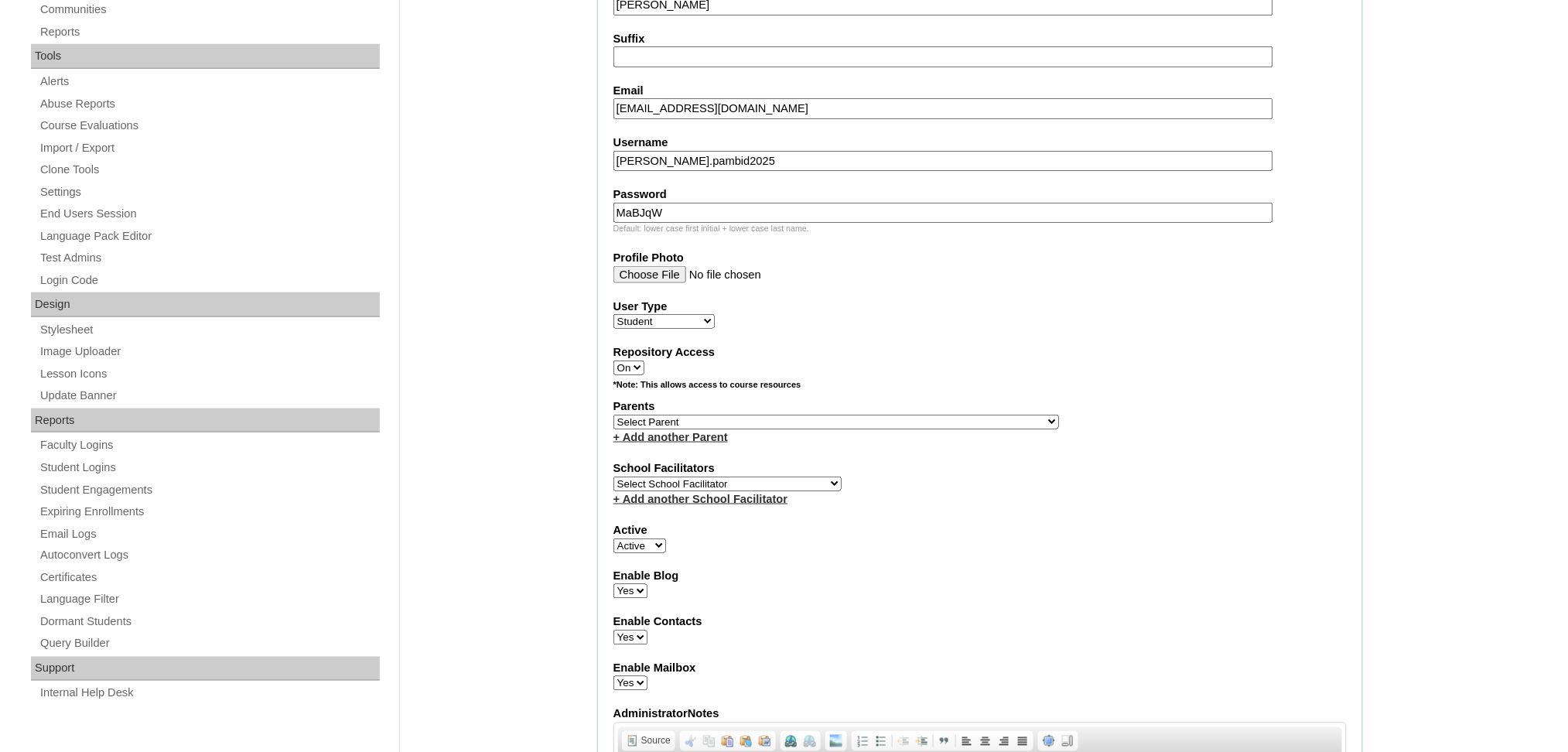
click at [665, 415] on select "Select Parent , , , , , , , , , , , , , , , , , , , , , , , , , , , , , , , , ,…" at bounding box center [836, 422] width 446 height 15
select select "43353"
click at [613, 415] on select "Select Parent , , , , , , , , , , , , , , , , , , , , , , , , , , , , , , , , ,…" at bounding box center [836, 422] width 446 height 15
click at [723, 477] on select "Select School Facilitator Norman Añain Ruffa Abadijas Mary Abella Gloryfe Abion…" at bounding box center [727, 484] width 228 height 15
click at [613, 477] on select "Select School Facilitator Norman Añain Ruffa Abadijas Mary Abella Gloryfe Abion…" at bounding box center [727, 484] width 228 height 15
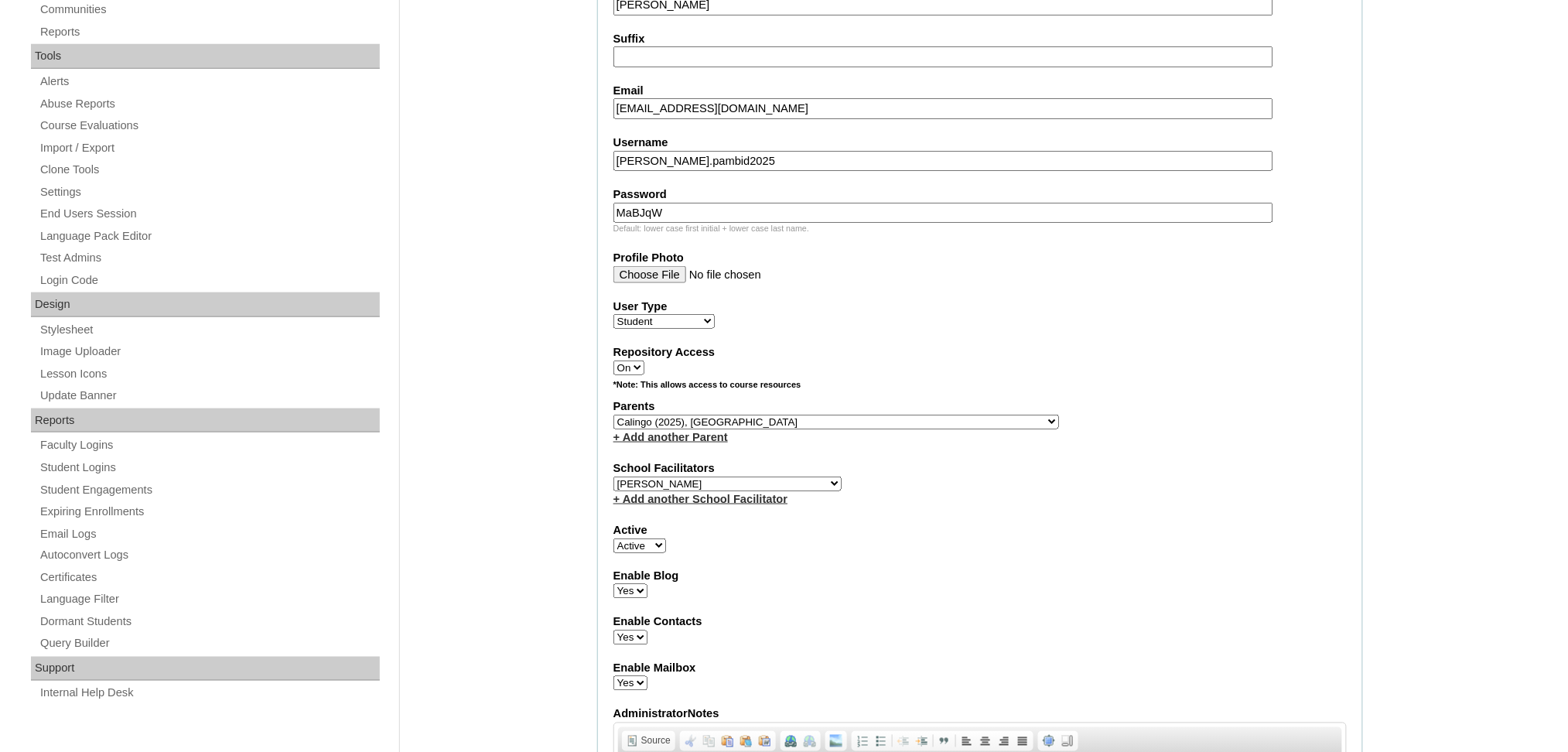
click at [738, 477] on select "Select School Facilitator Norman Añain Ruffa Abadijas Mary Abella Gloryfe Abion…" at bounding box center [727, 484] width 228 height 15
select select "38080"
click at [613, 477] on select "Select School Facilitator Norman Añain Ruffa Abadijas Mary Abella Gloryfe Abion…" at bounding box center [727, 484] width 228 height 15
click at [542, 268] on div "Admin Home Users Faculty & Staff School Facilitators Parents Students Auto Logi…" at bounding box center [784, 742] width 1568 height 2160
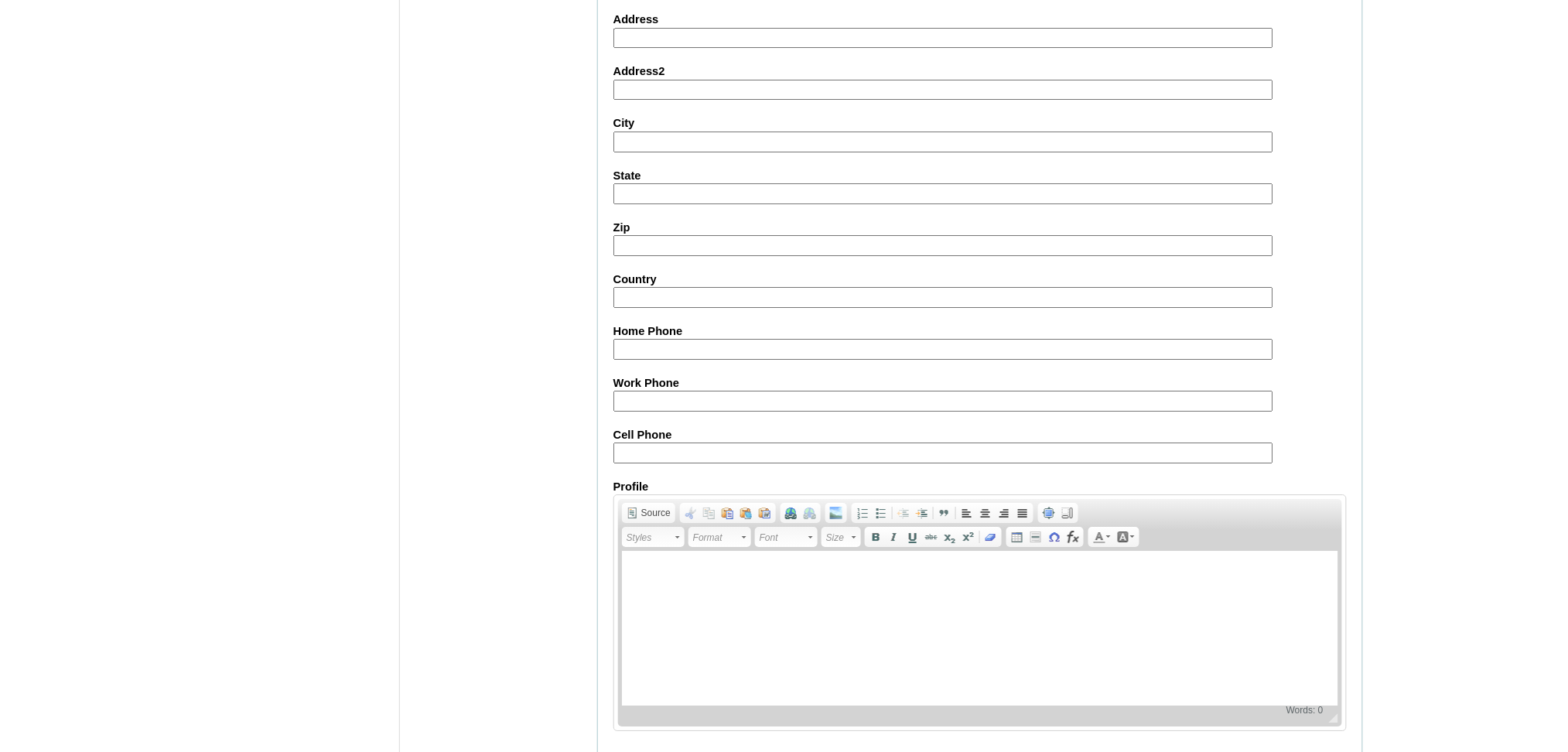
scroll to position [1560, 0]
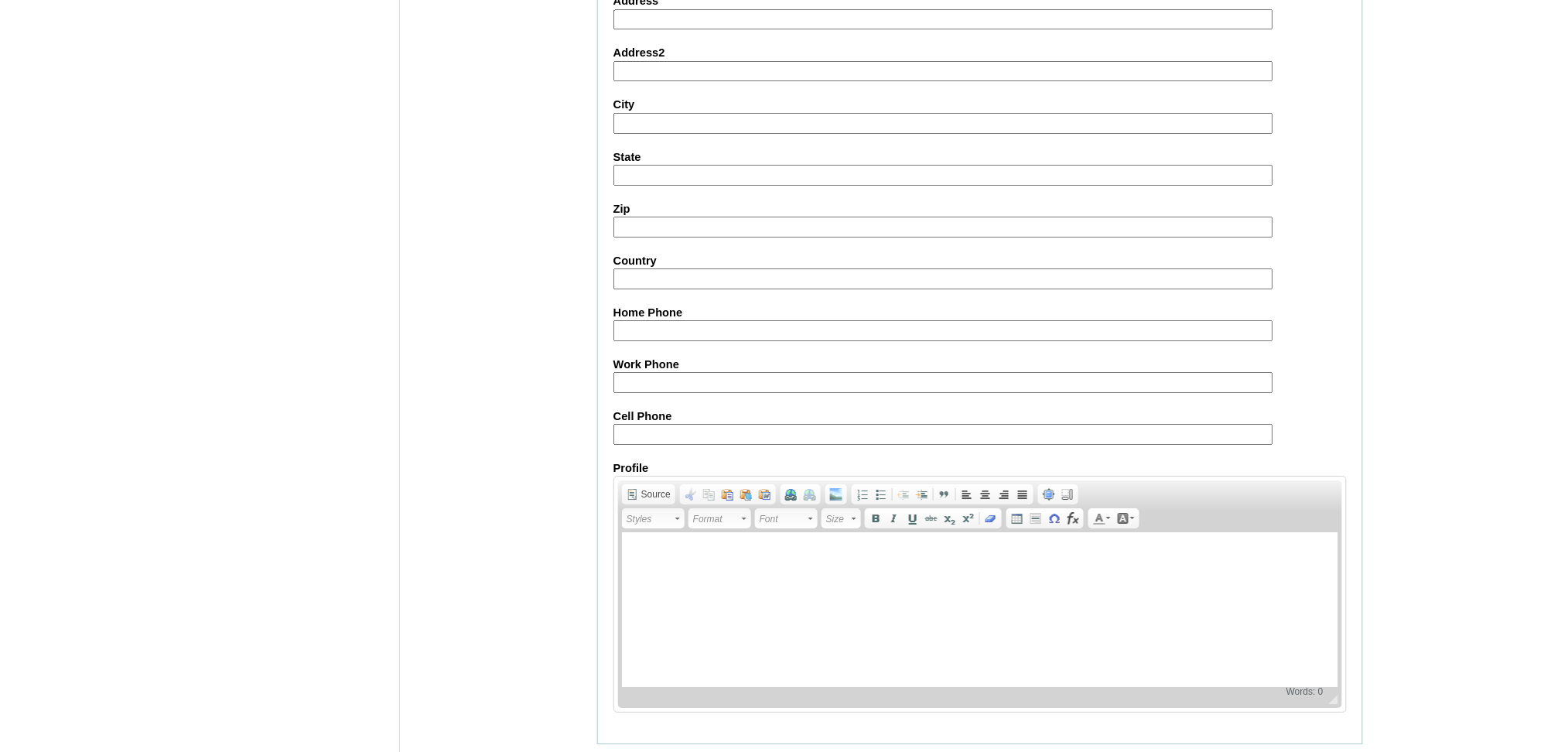
click at [651, 424] on input "Cell Phone" at bounding box center [943, 435] width 660 height 21
paste input "63-09999940776, 63-9224233590"
drag, startPoint x: 703, startPoint y: 391, endPoint x: 1141, endPoint y: 432, distance: 439.9
click at [1141, 432] on fieldset "Personal Information Address Address2 City State Zip Country Home Phone Work Ph…" at bounding box center [980, 354] width 766 height 783
type input "63-09999940776"
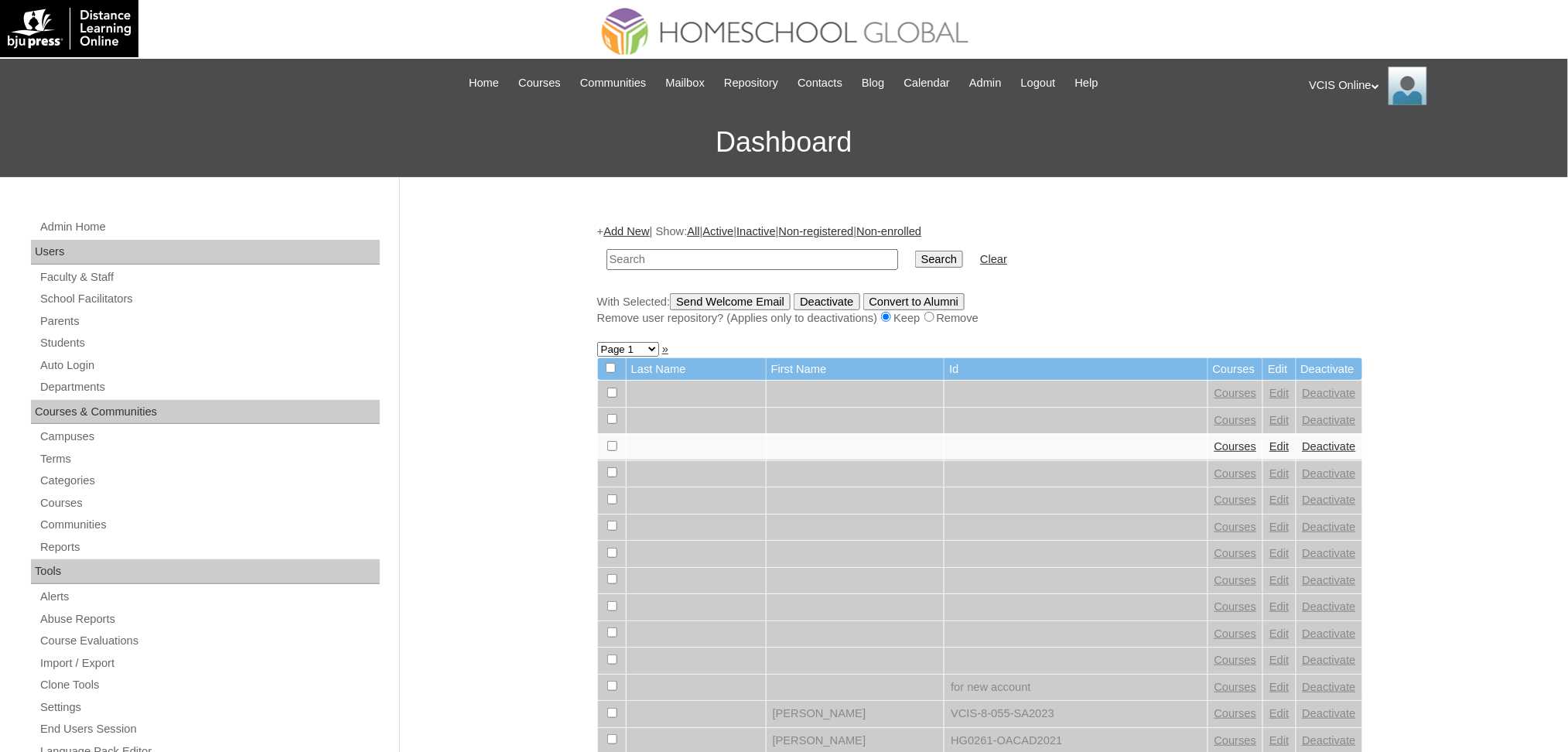
paste input "VCIS027-6A-SA2025"
type input "VCIS027-6A-SA2025"
click at [916, 251] on input "Search" at bounding box center [939, 259] width 48 height 17
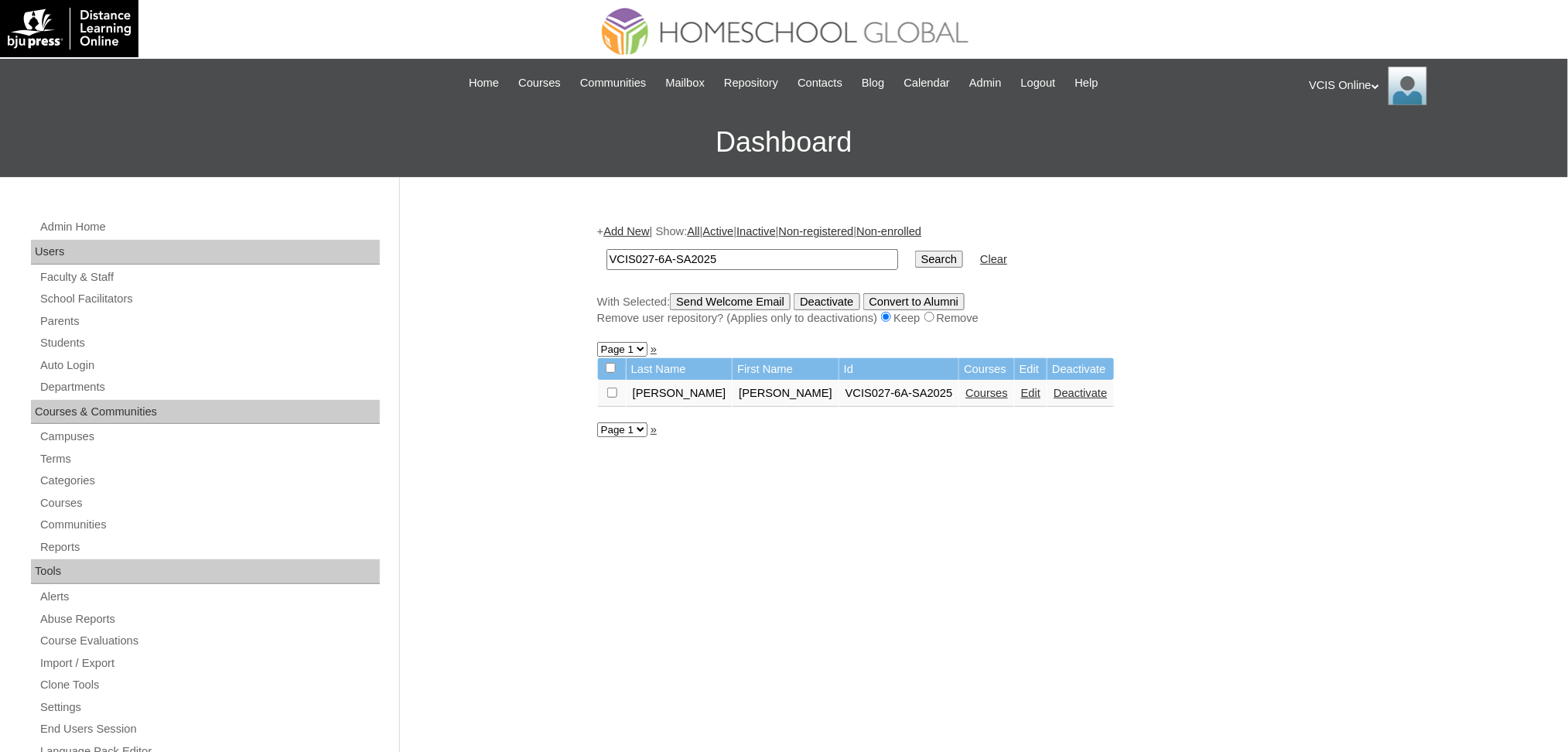
click at [965, 387] on link "Courses" at bounding box center [986, 392] width 42 height 12
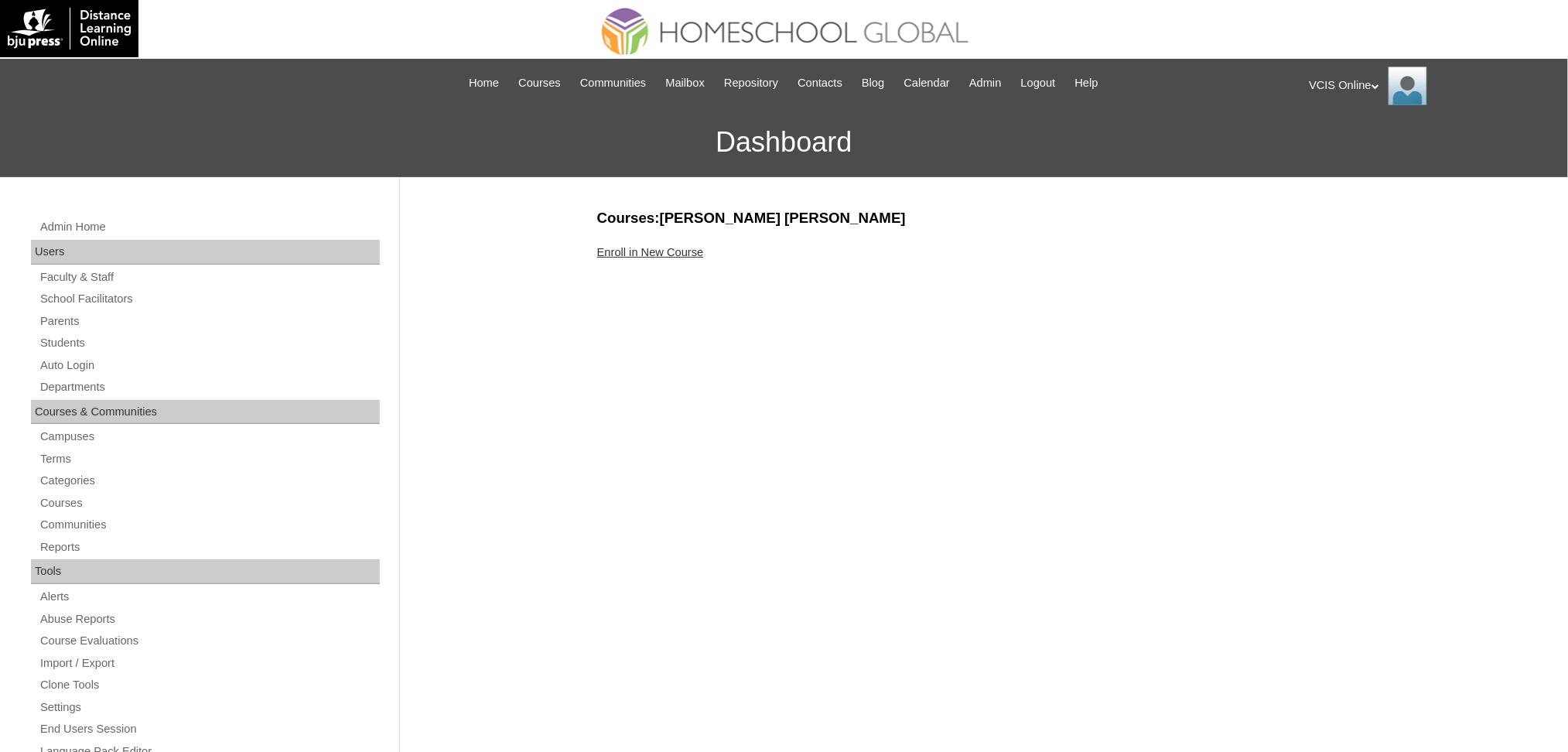
click at [640, 252] on link "Enroll in New Course" at bounding box center [651, 252] width 107 height 12
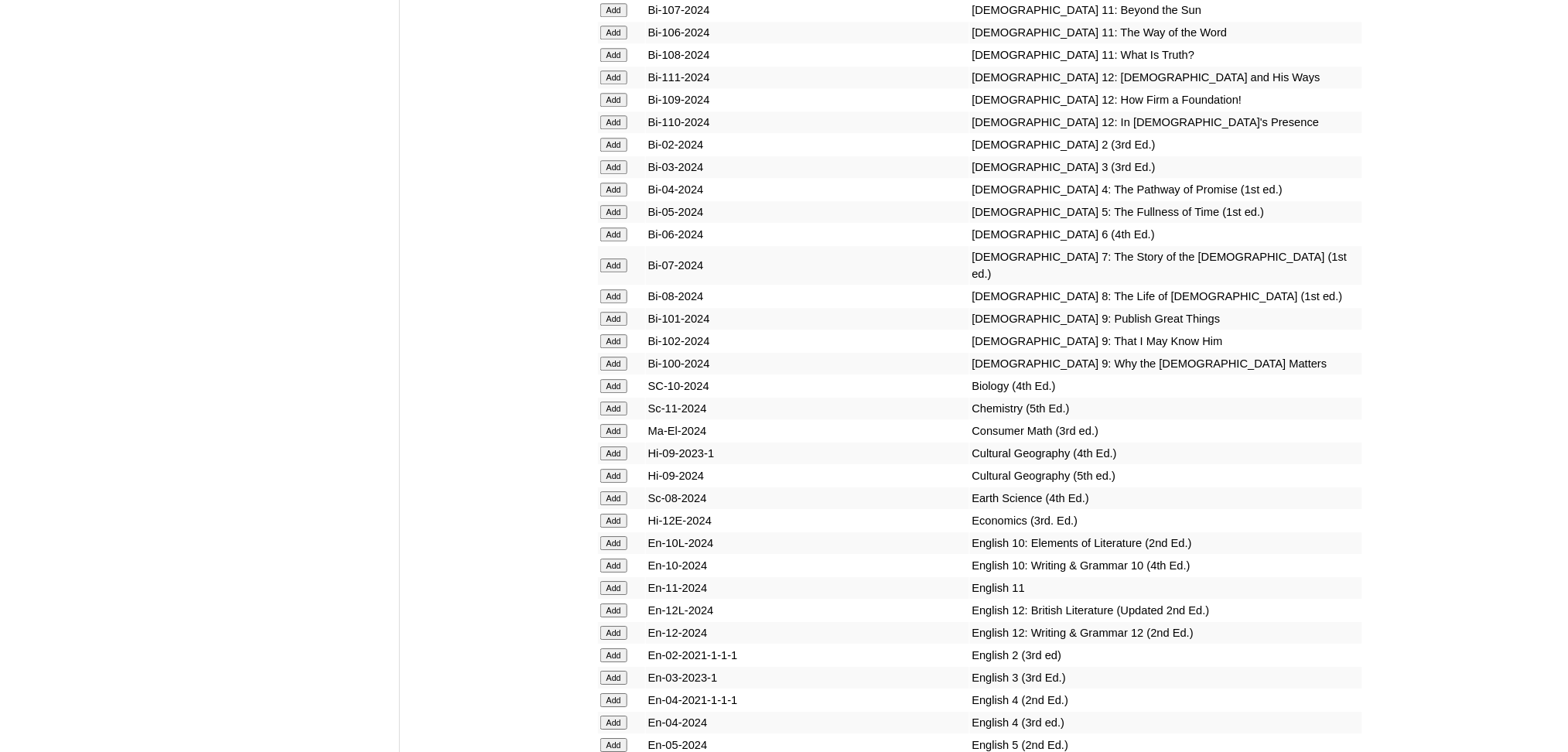
scroll to position [3508, 0]
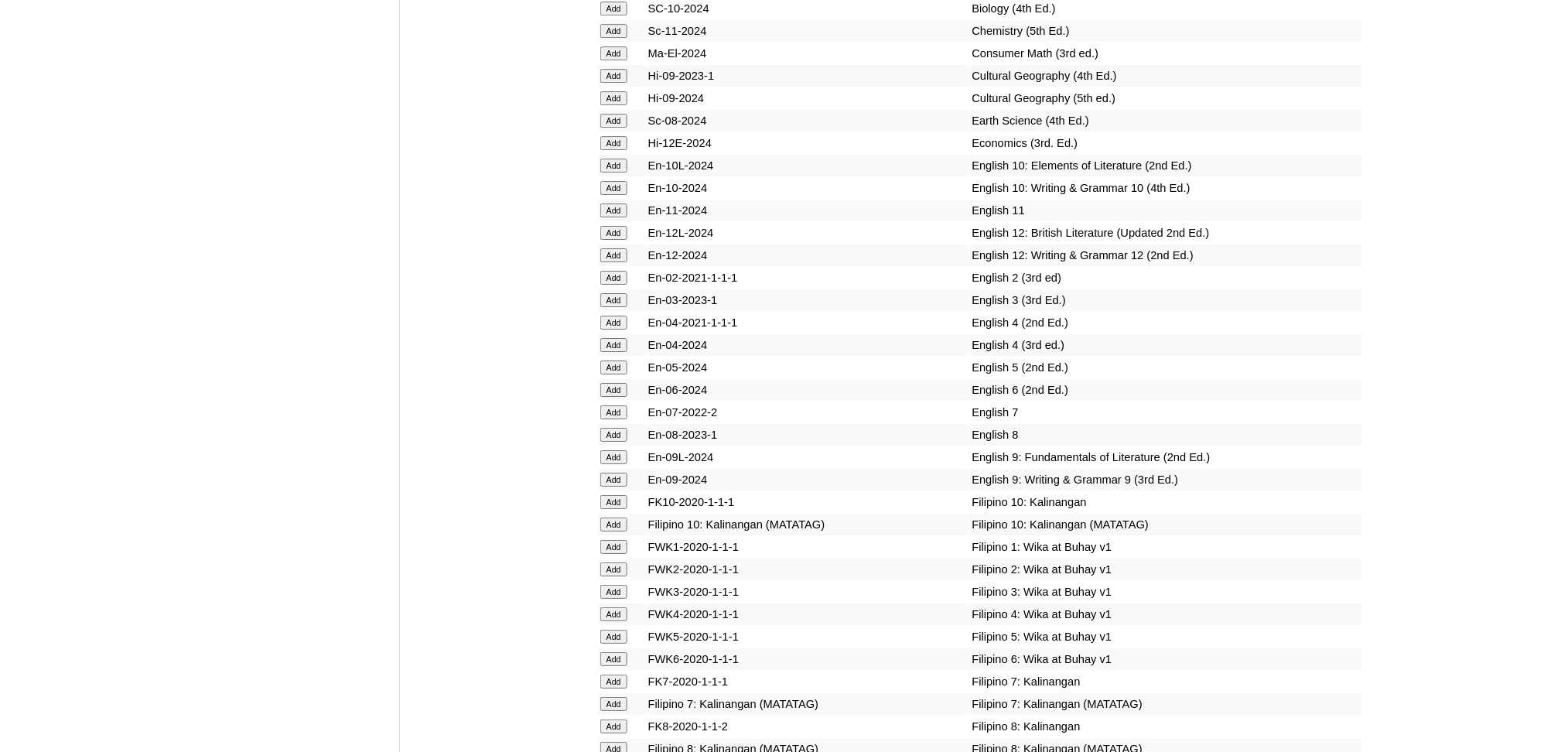
scroll to position [4024, 0]
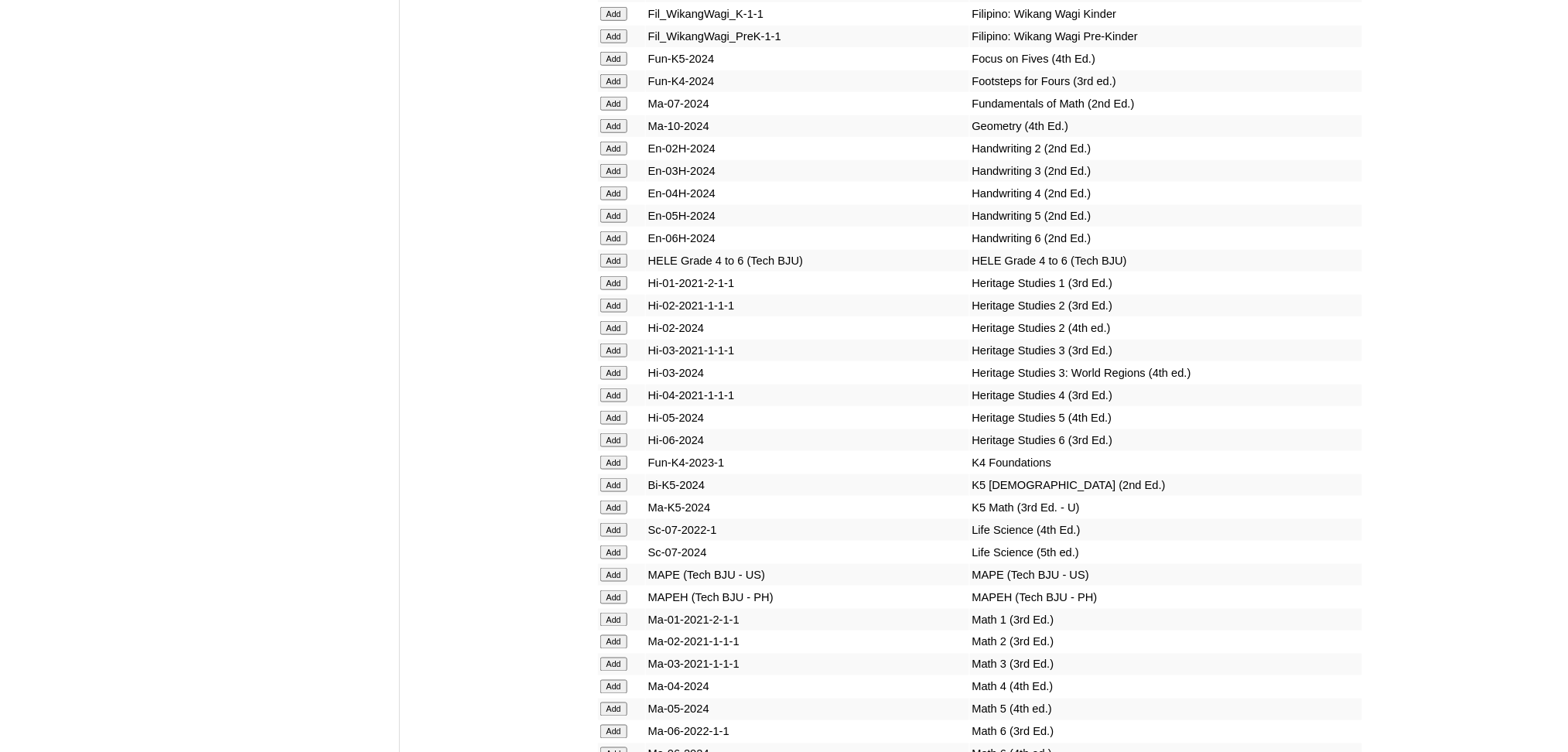
scroll to position [4746, 0]
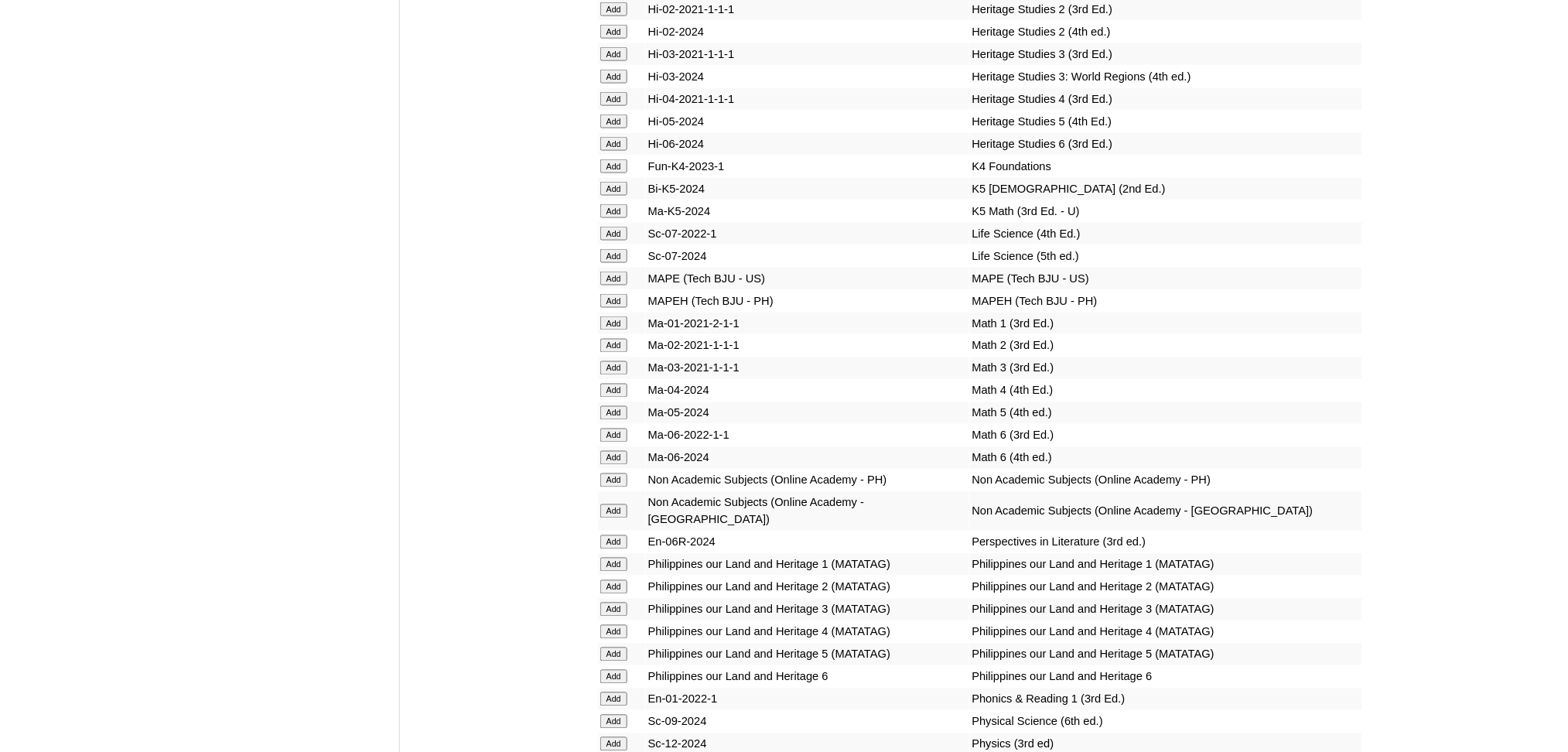
scroll to position [5056, 0]
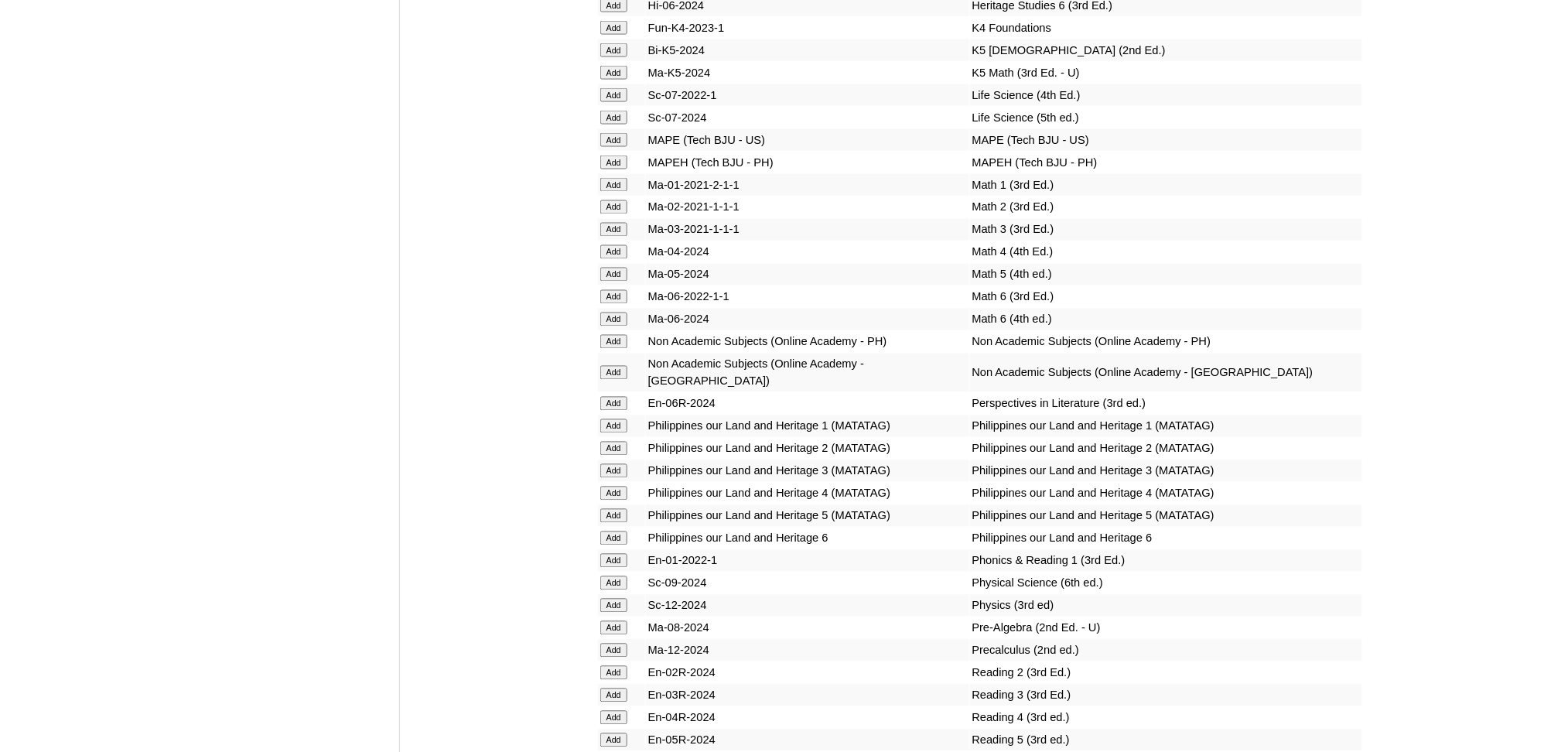
scroll to position [5262, 0]
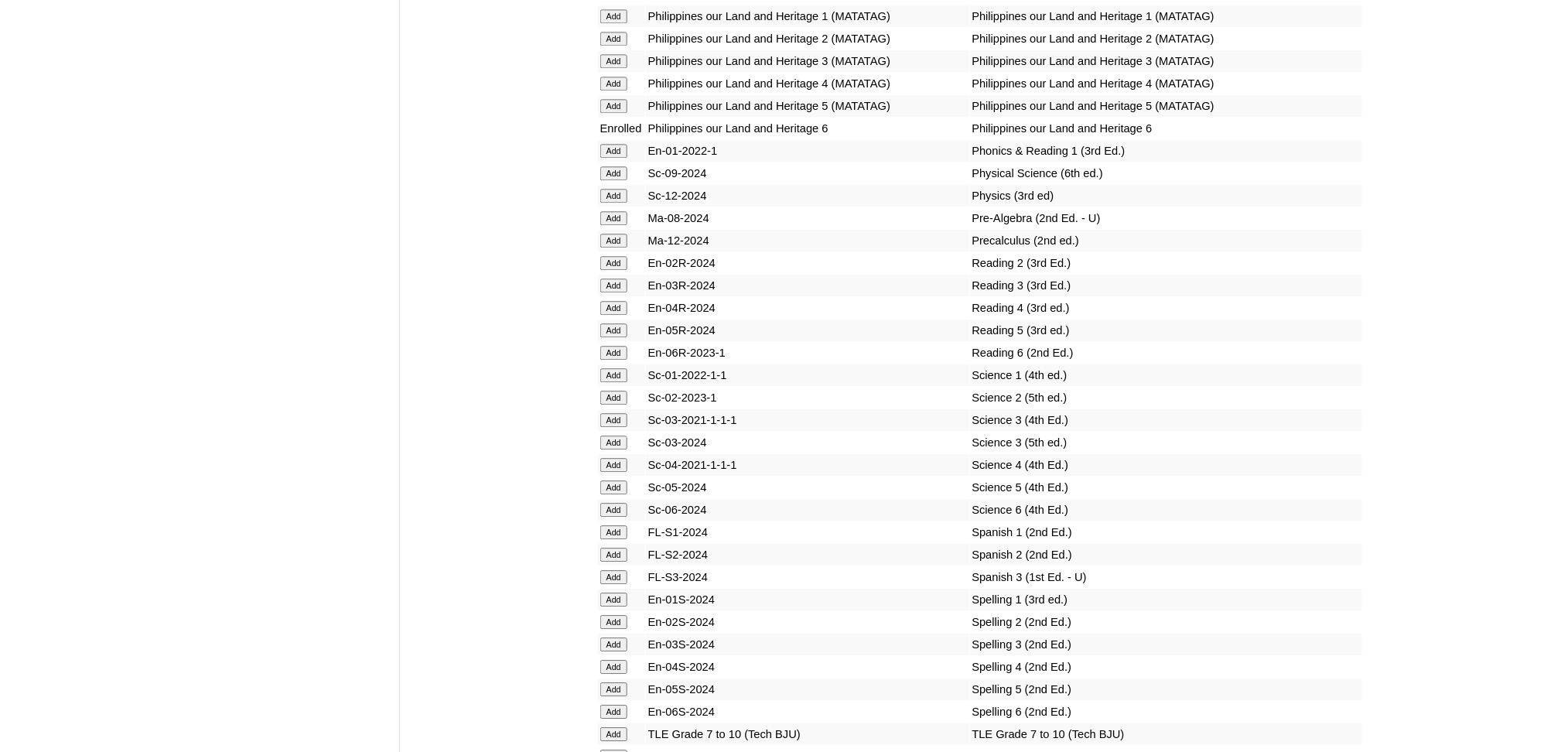
scroll to position [5572, 0]
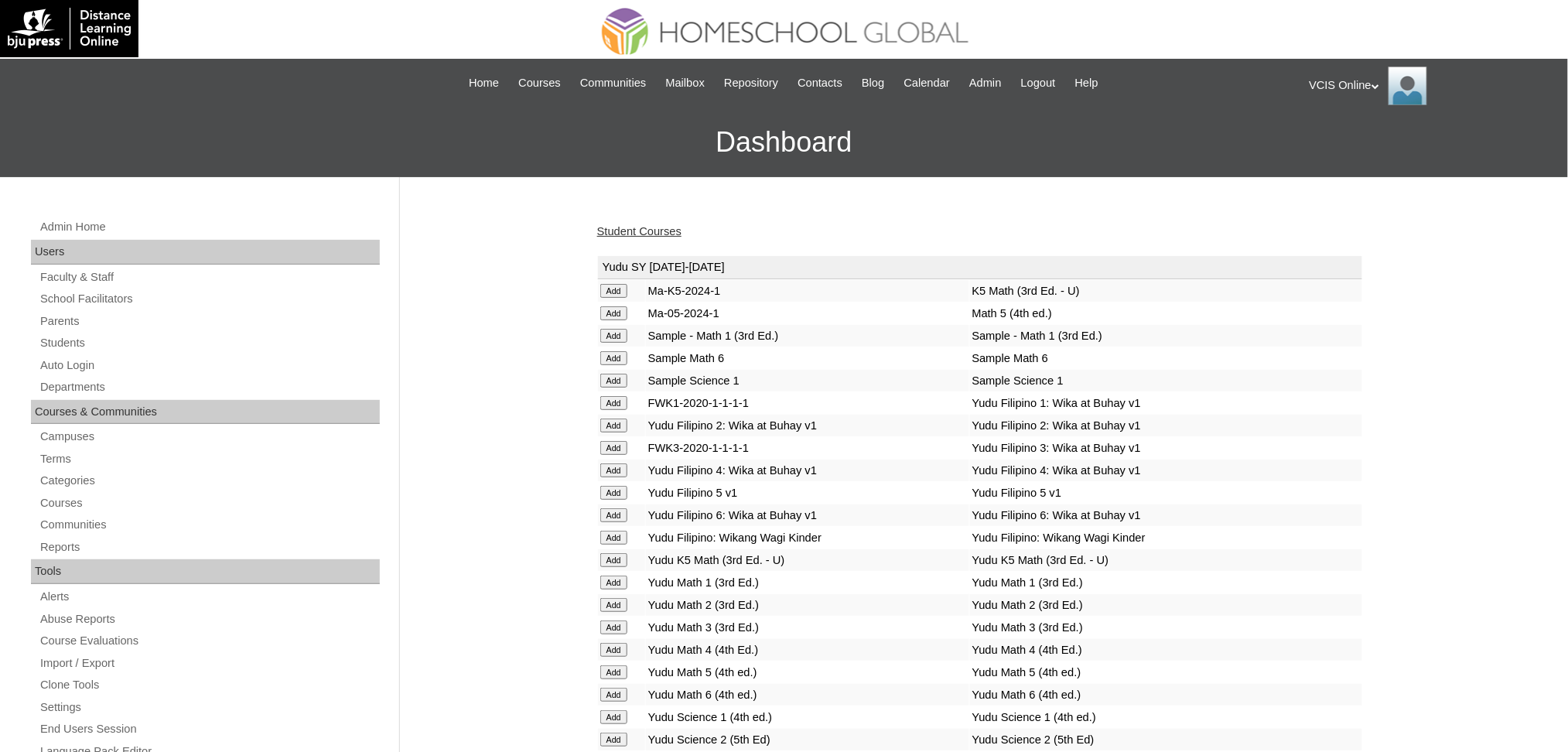
click at [671, 234] on link "Student Courses" at bounding box center [639, 230] width 84 height 12
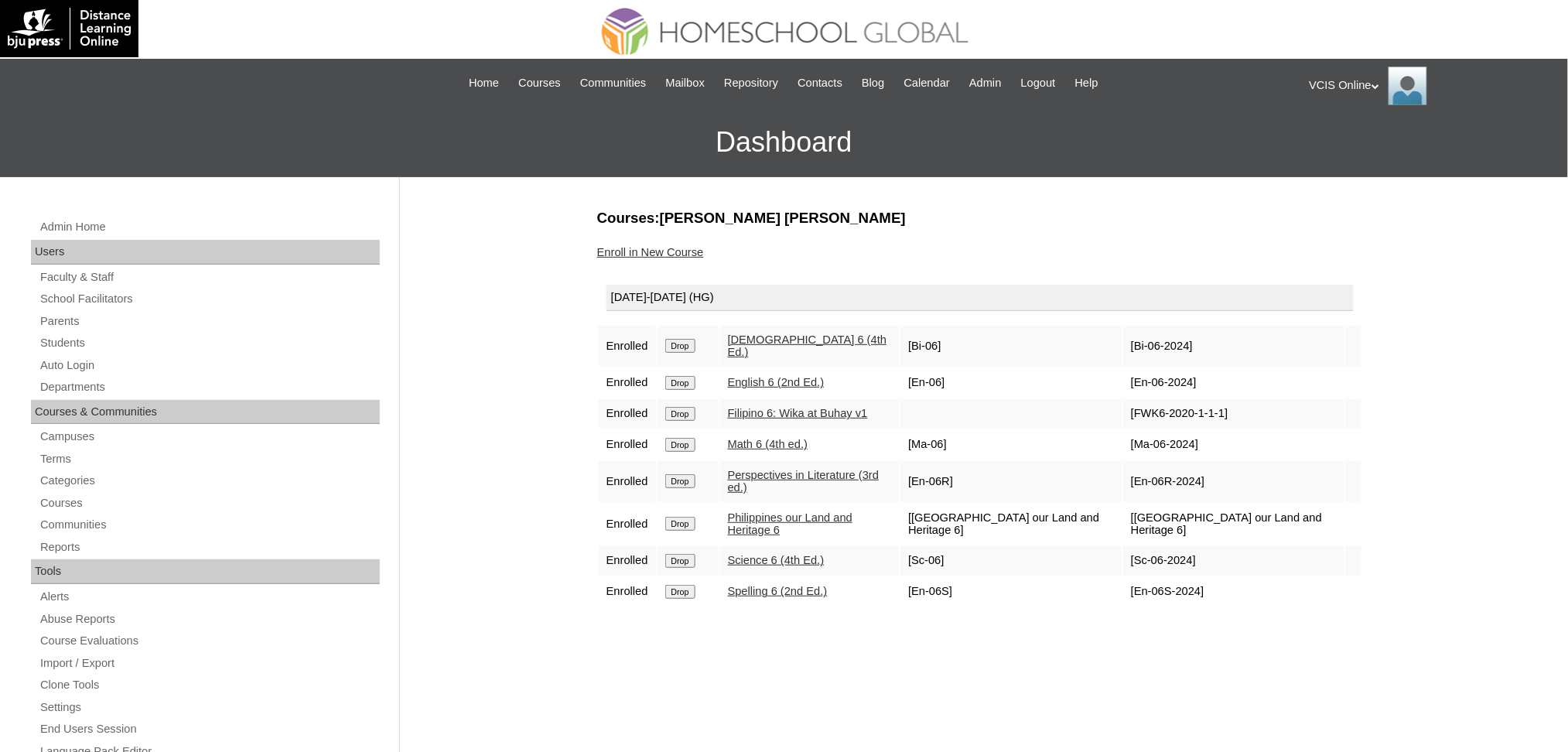
click at [839, 617] on div "Courses:Pambid Lara Jesse Enroll in New Course 2025-2026 (HG) Enrolled Drop Bib…" at bounding box center [976, 726] width 773 height 1037
click at [69, 347] on link "Students" at bounding box center [209, 343] width 341 height 20
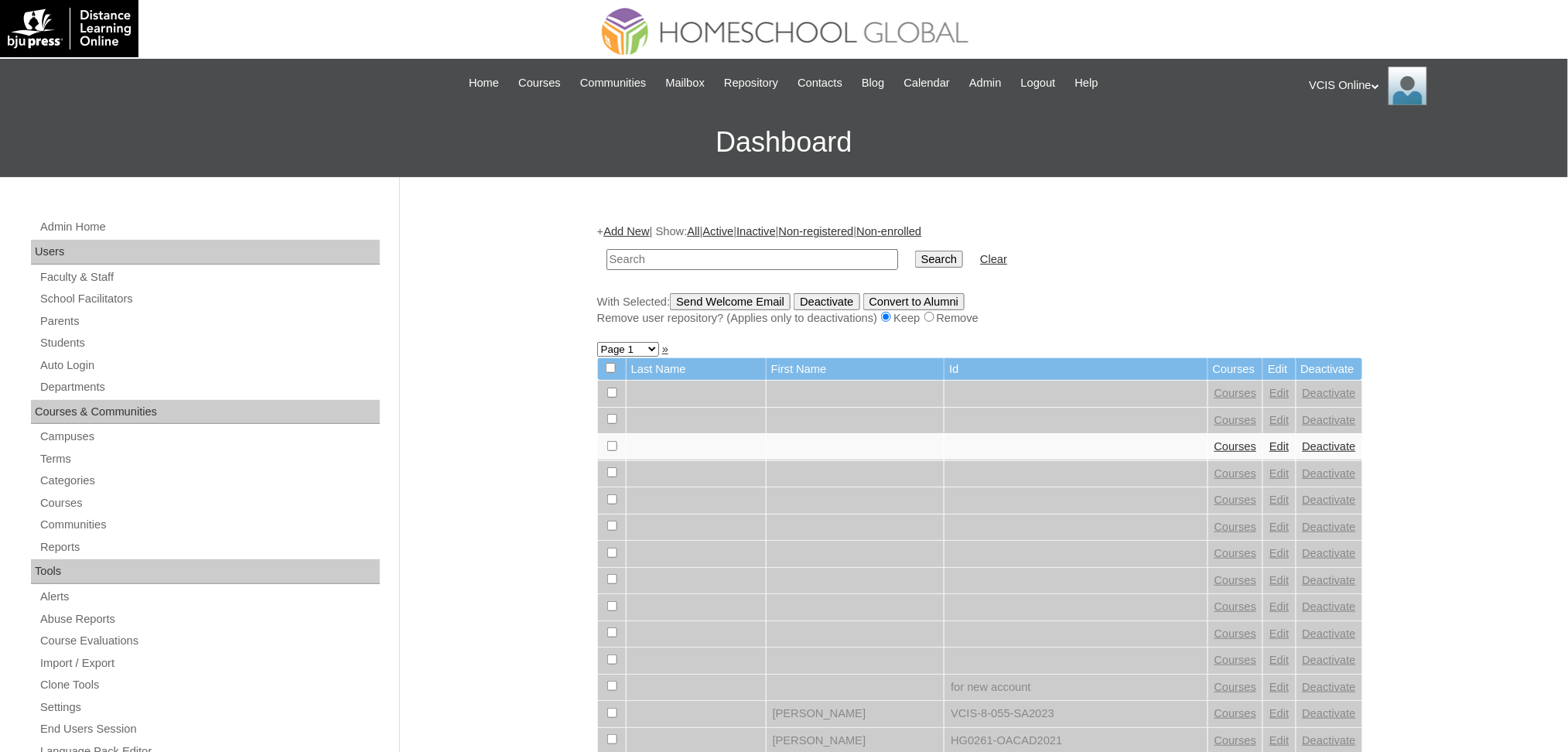
drag, startPoint x: 0, startPoint y: 0, endPoint x: 768, endPoint y: 251, distance: 808.0
click at [768, 251] on input "text" at bounding box center [753, 259] width 292 height 21
type input "VCIS011-3B-SA2025"
click at [916, 257] on input "Search" at bounding box center [939, 259] width 48 height 17
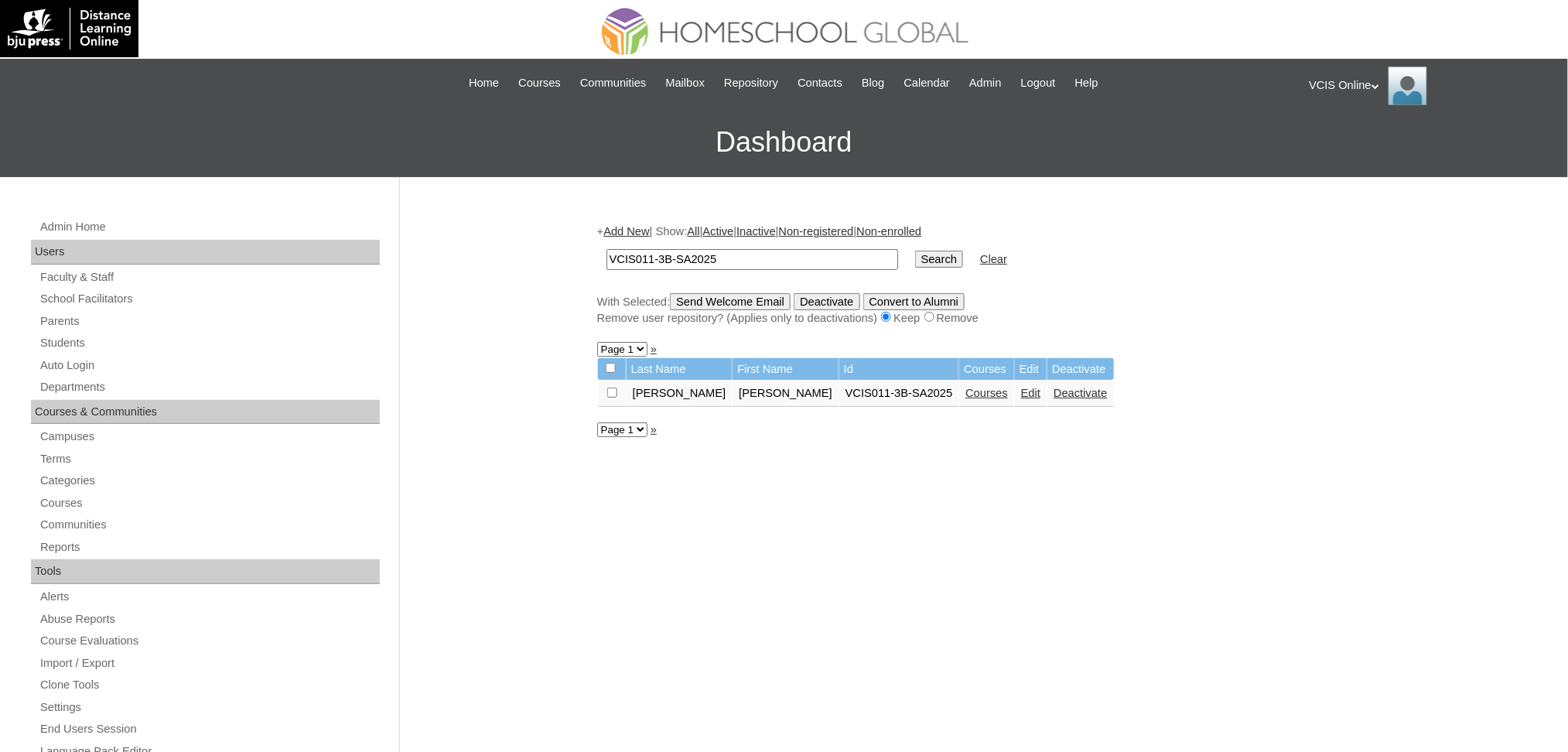
click at [965, 391] on link "Courses" at bounding box center [986, 392] width 42 height 12
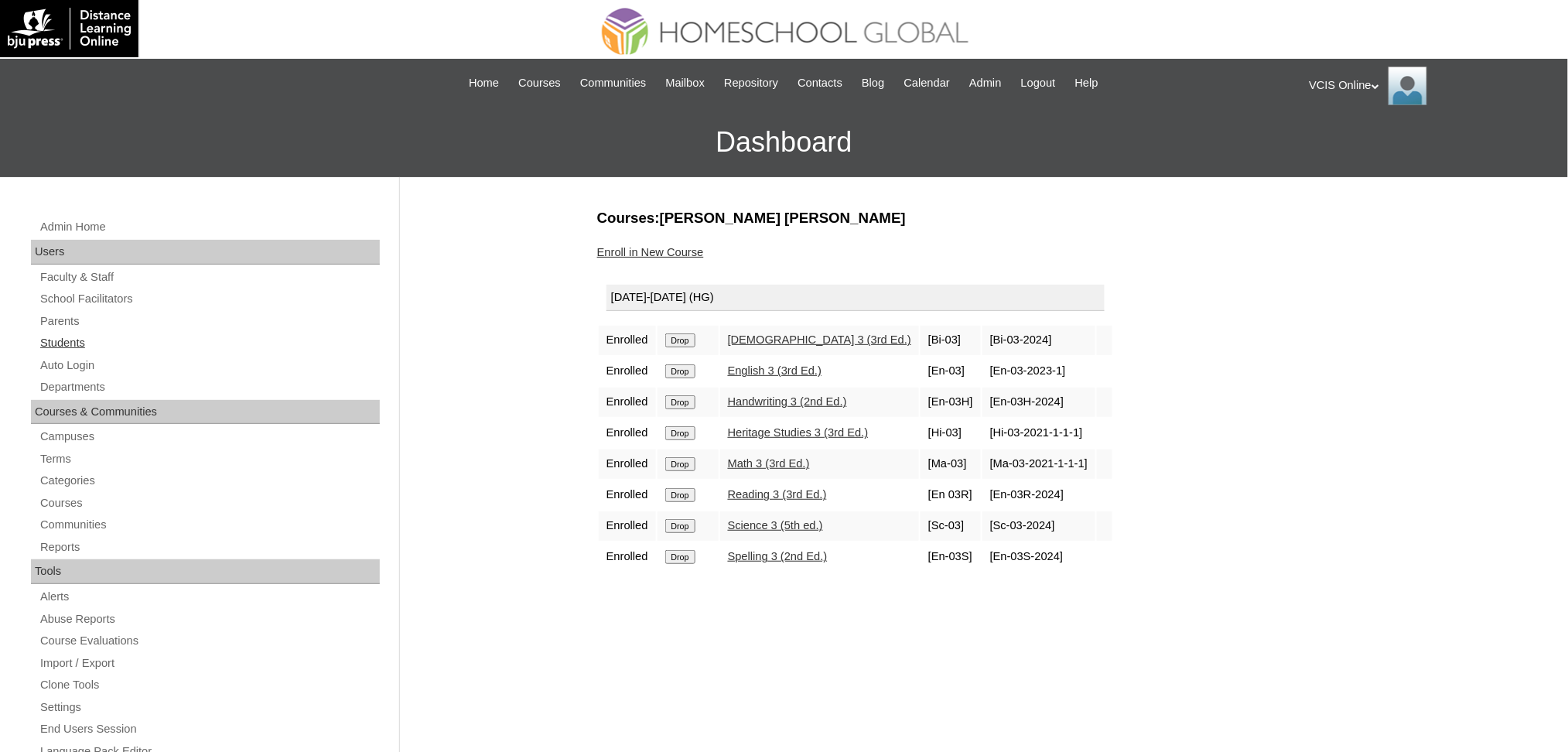
click at [63, 347] on link "Students" at bounding box center [209, 343] width 341 height 20
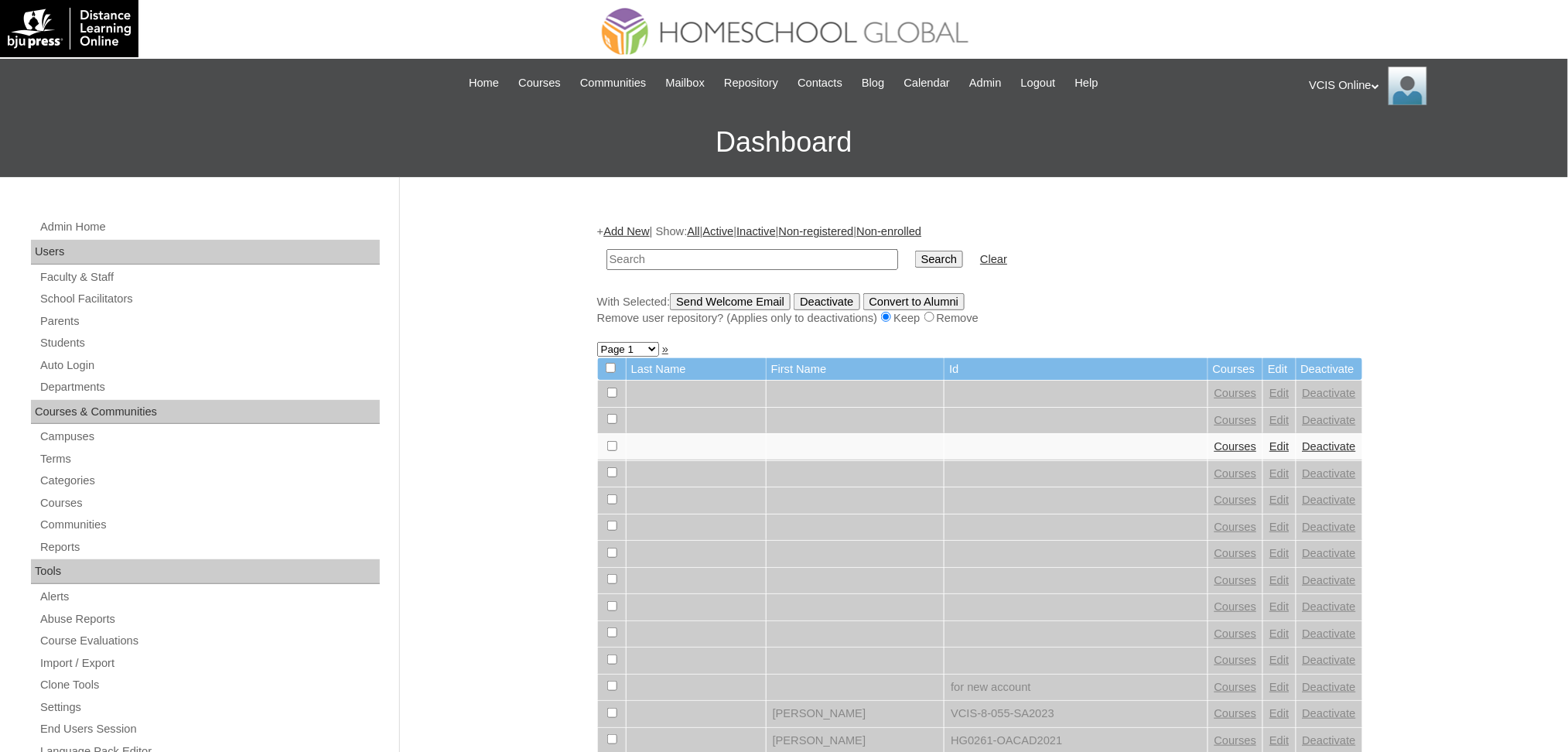
click at [761, 258] on input "text" at bounding box center [753, 259] width 292 height 21
paste input "VCIS011-3B-SA2025"
type input "VCIS011-3B-SA2025"
click at [916, 258] on input "Search" at bounding box center [939, 259] width 48 height 17
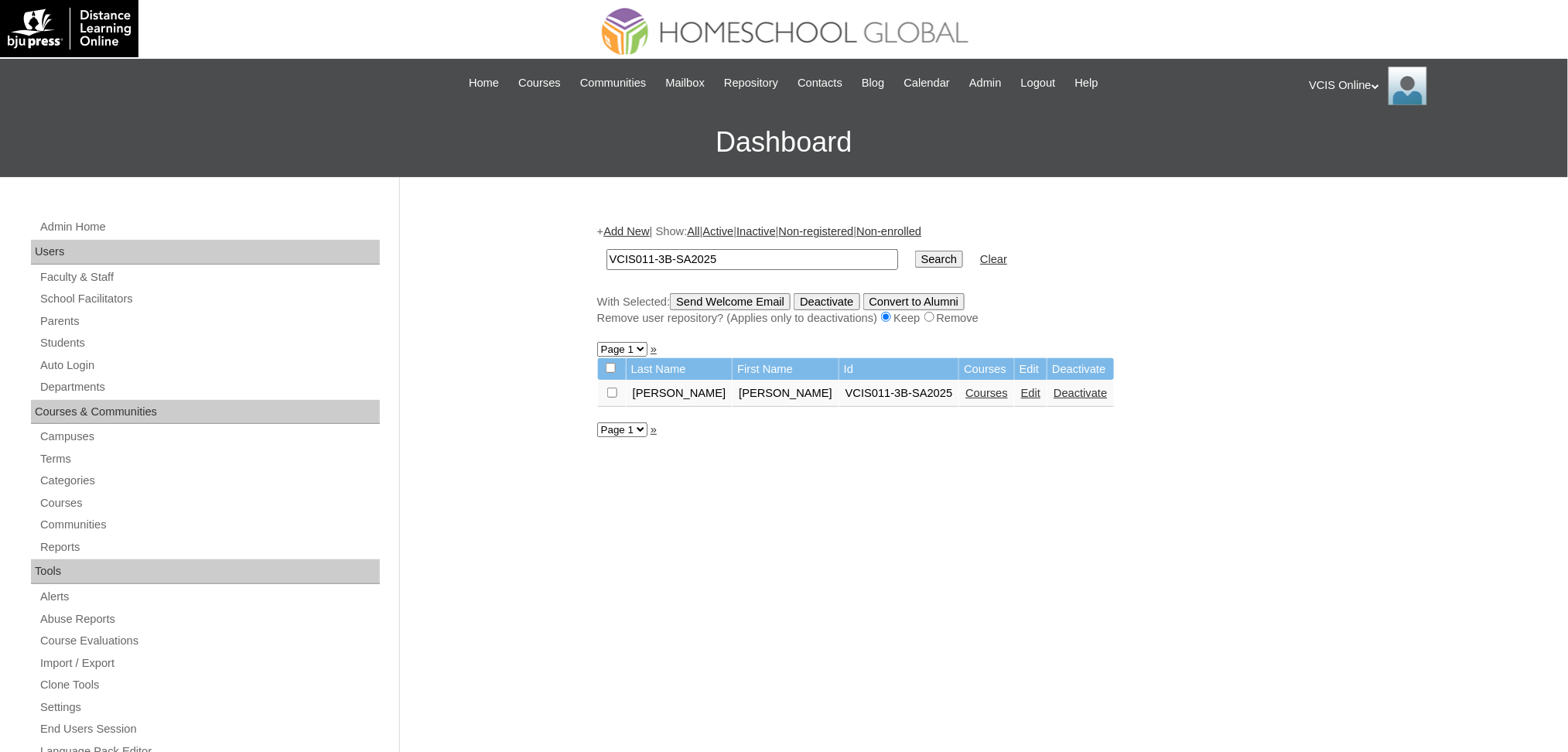
click at [965, 387] on link "Courses" at bounding box center [986, 392] width 42 height 12
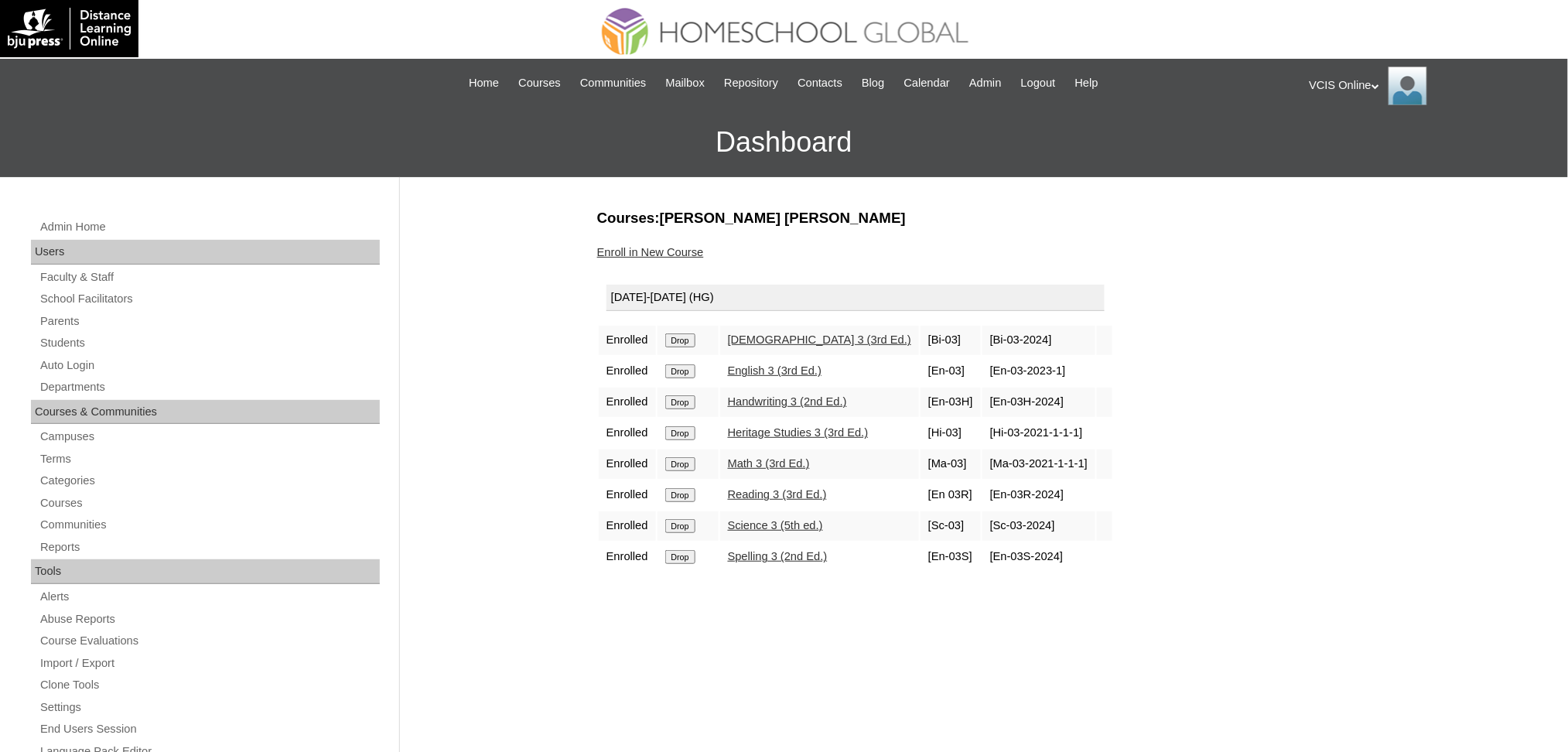
click at [681, 347] on input "Drop" at bounding box center [681, 340] width 30 height 14
click at [437, 398] on div "Admin Home Users Faculty & Staff School Facilitators Parents Students Auto Logi…" at bounding box center [784, 711] width 1568 height 1068
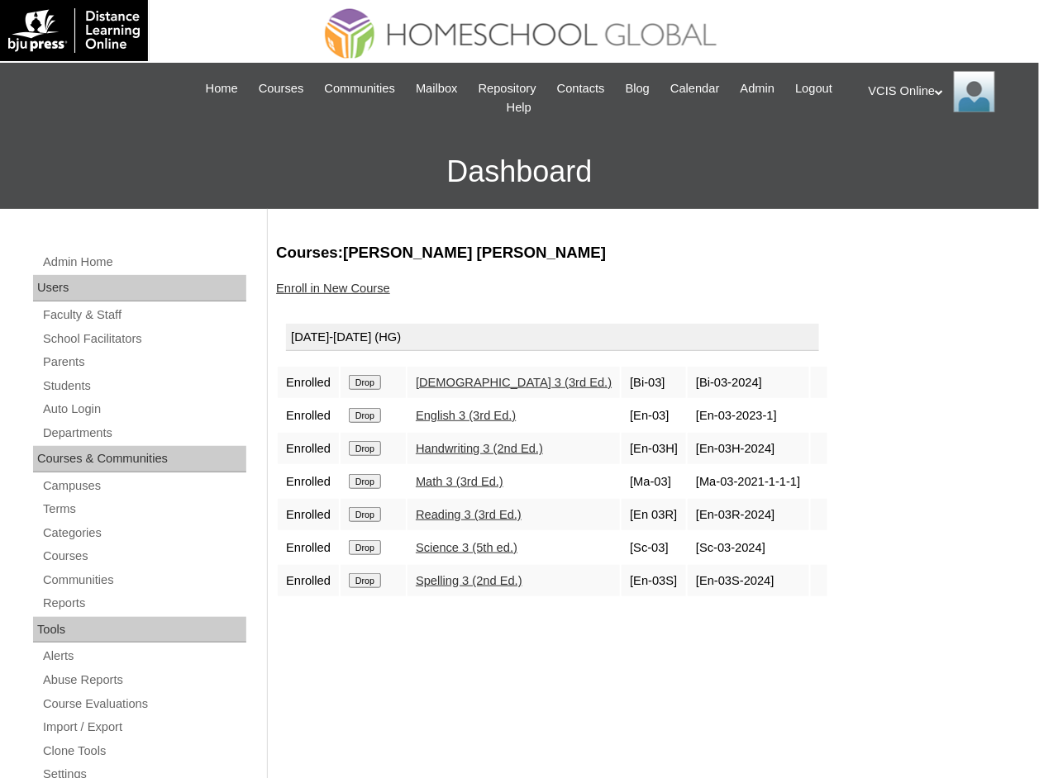
click at [354, 288] on link "Enroll in New Course" at bounding box center [333, 288] width 114 height 13
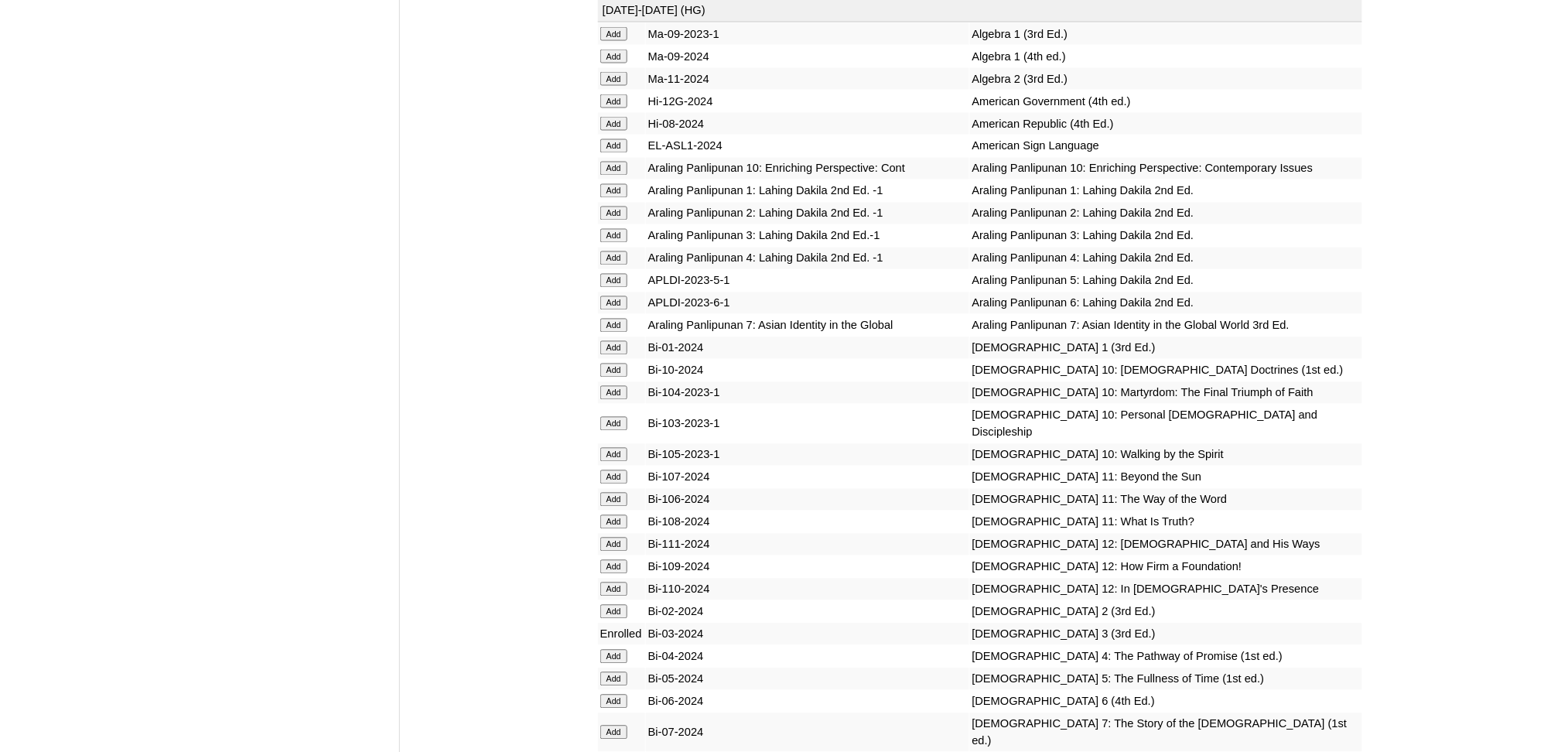
scroll to position [3096, 0]
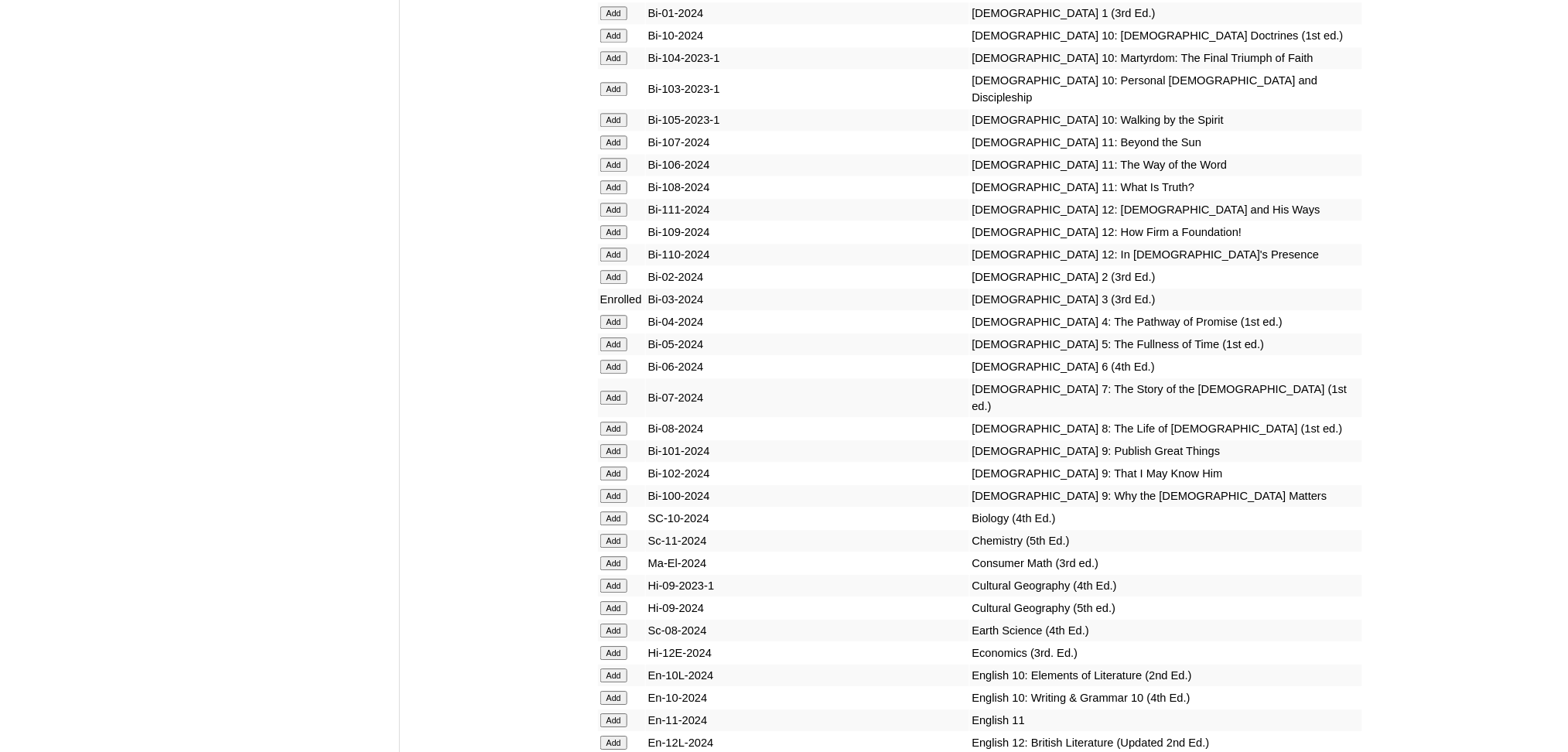
scroll to position [3198, 0]
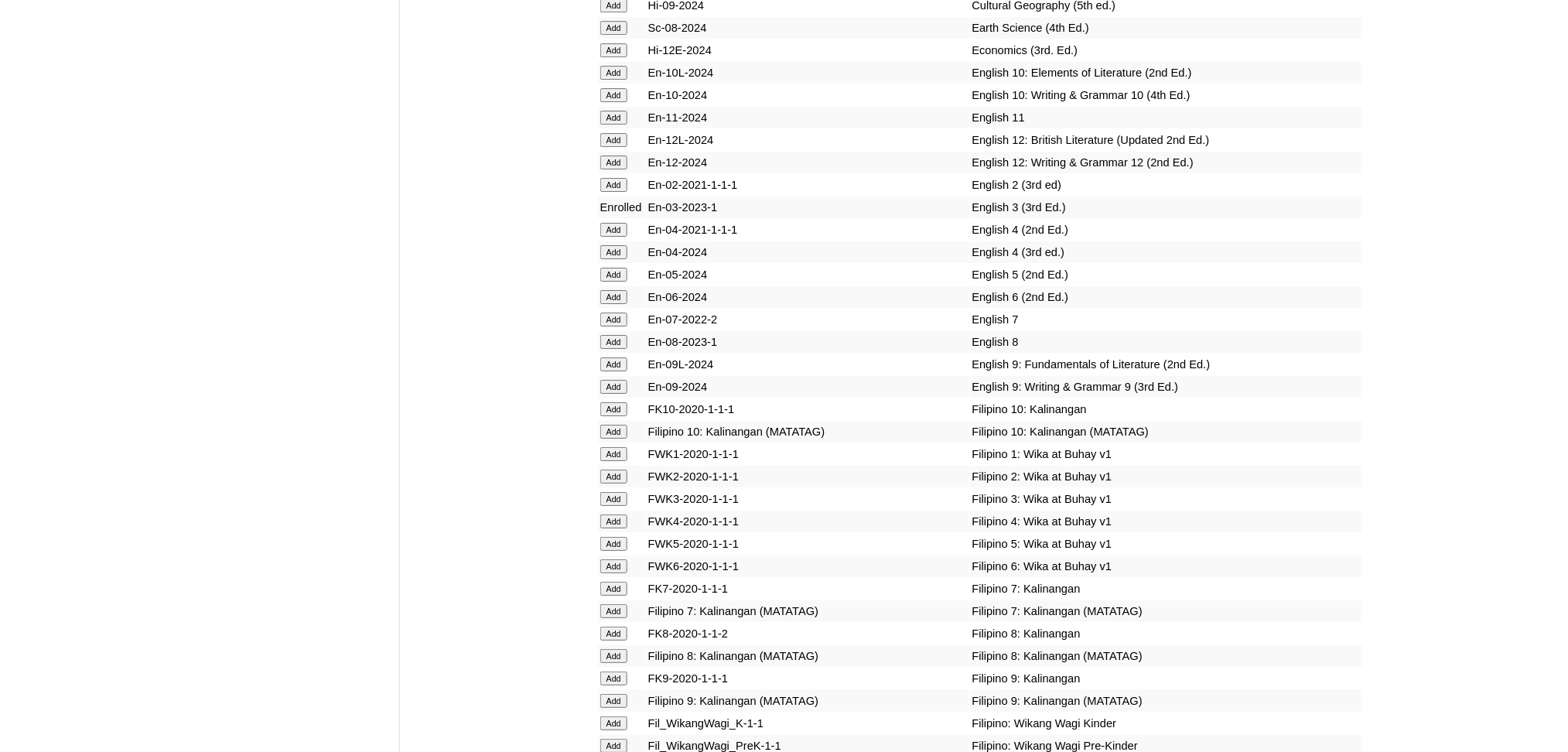
scroll to position [4127, 0]
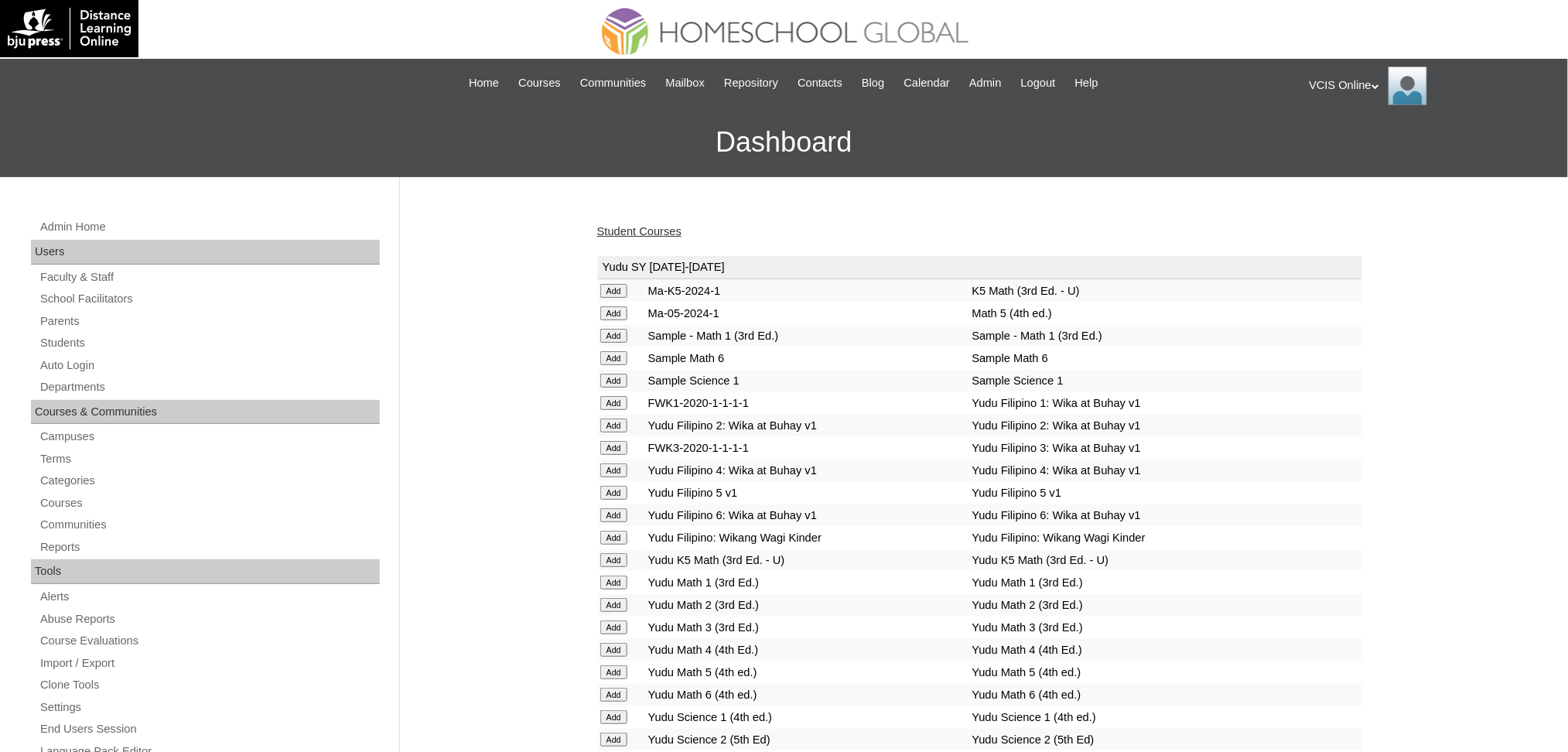
click at [614, 225] on link "Student Courses" at bounding box center [639, 230] width 84 height 12
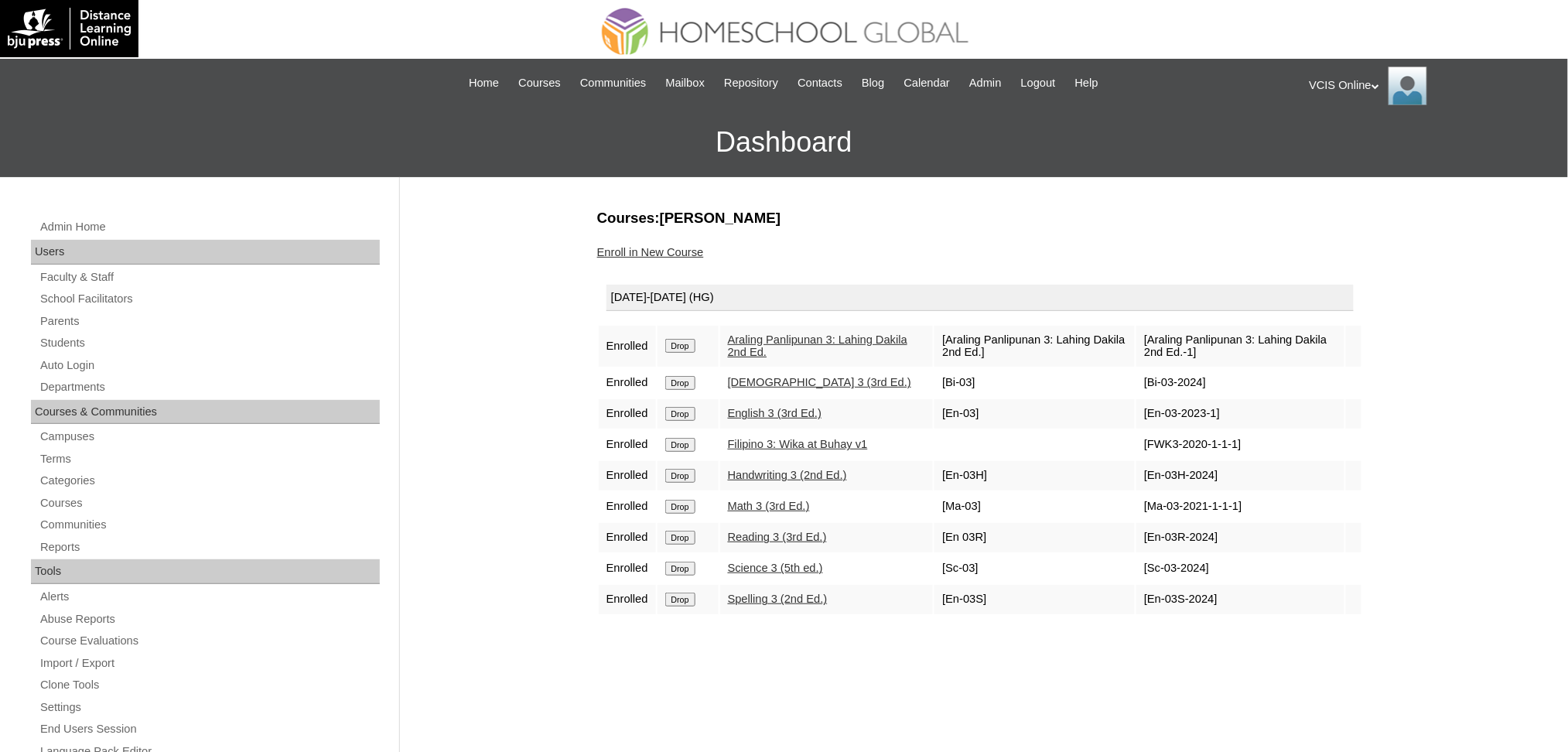
click at [773, 691] on div "Courses:Villanueva Felix Jaime Enroll in New Course 2025-2026 (HG) Enrolled Dro…" at bounding box center [976, 726] width 773 height 1037
click at [66, 346] on link "Students" at bounding box center [209, 343] width 341 height 20
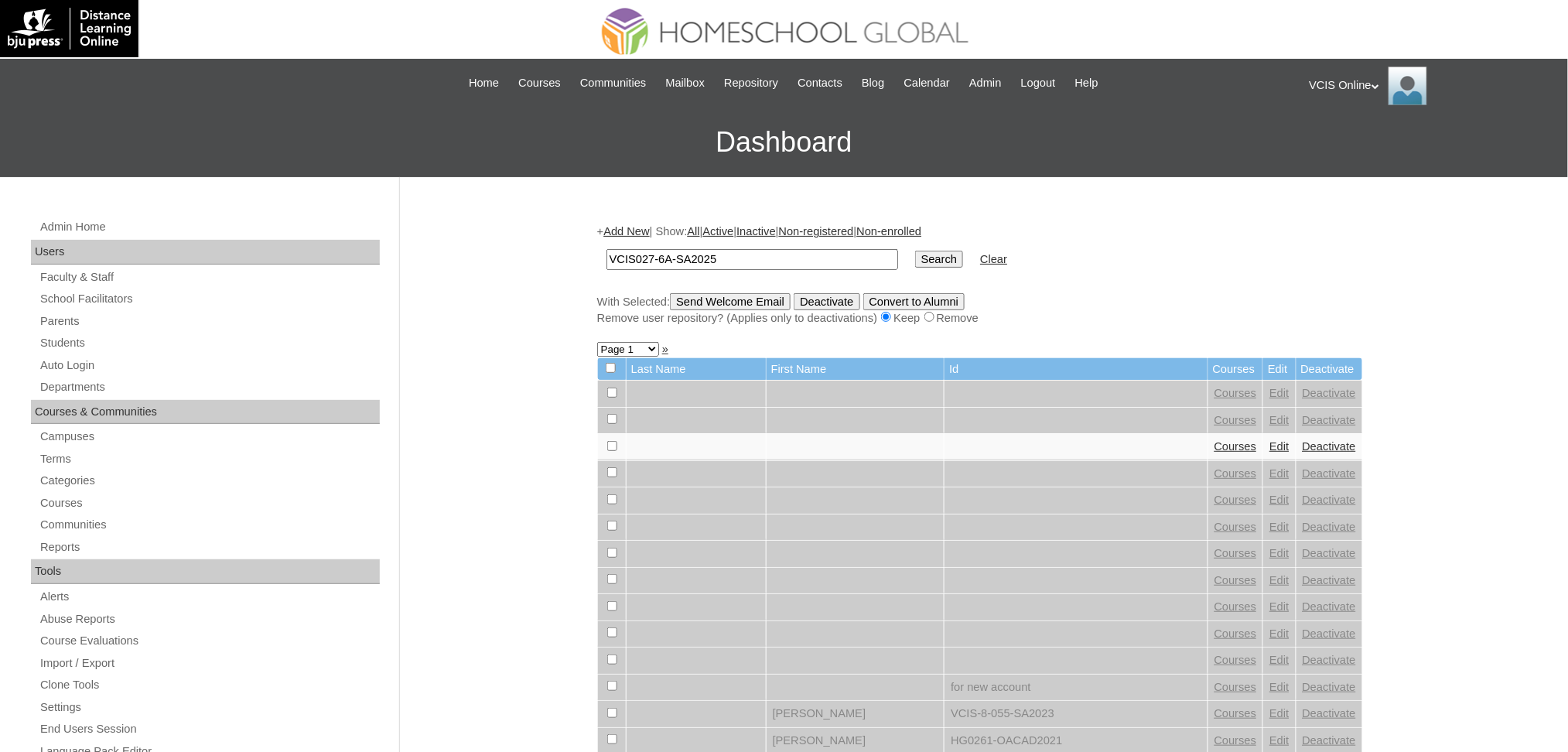
type input "VCIS027-6A-SA2025"
click at [916, 261] on input "Search" at bounding box center [939, 259] width 48 height 17
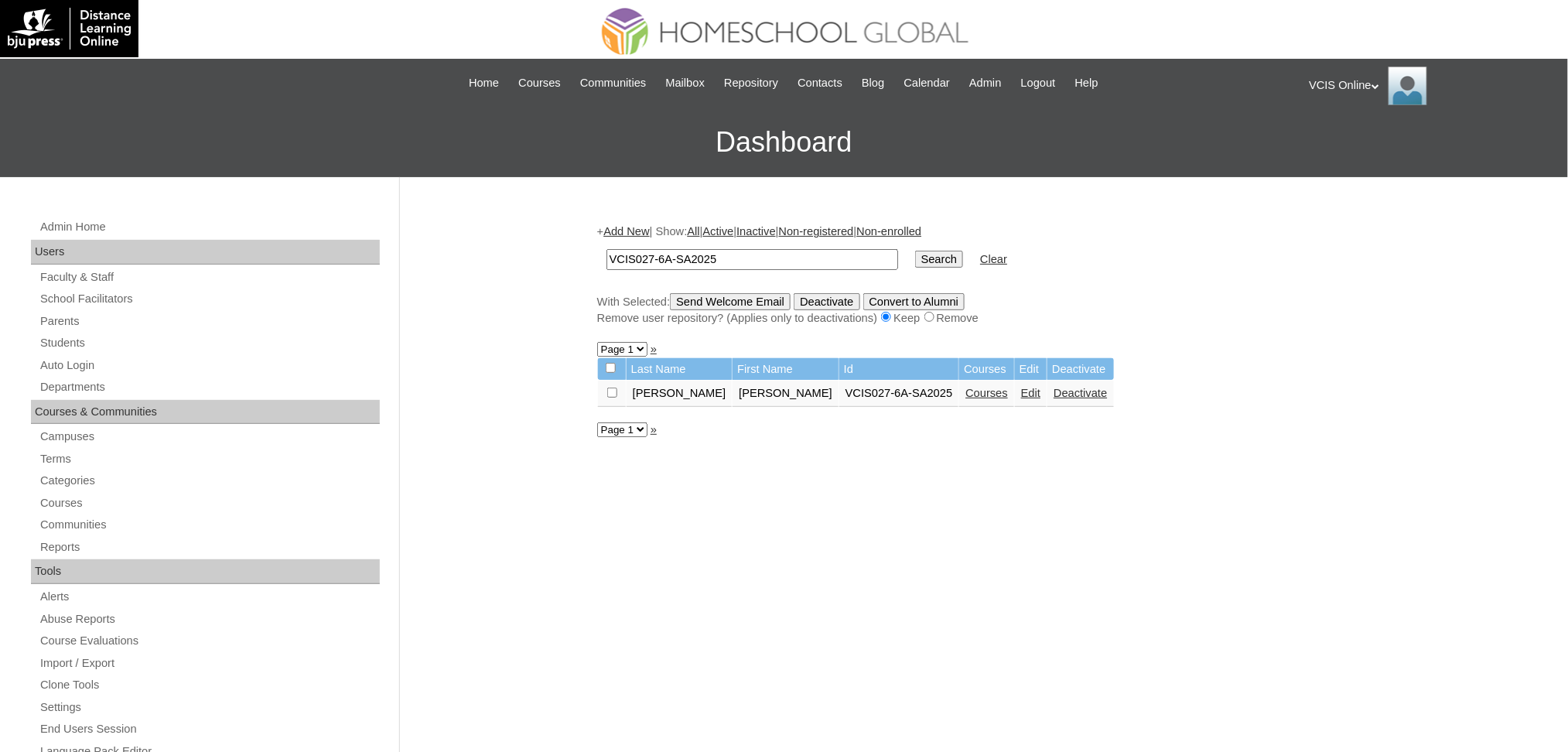
click at [960, 394] on td "Courses" at bounding box center [987, 394] width 55 height 26
click at [965, 390] on link "Courses" at bounding box center [986, 392] width 42 height 12
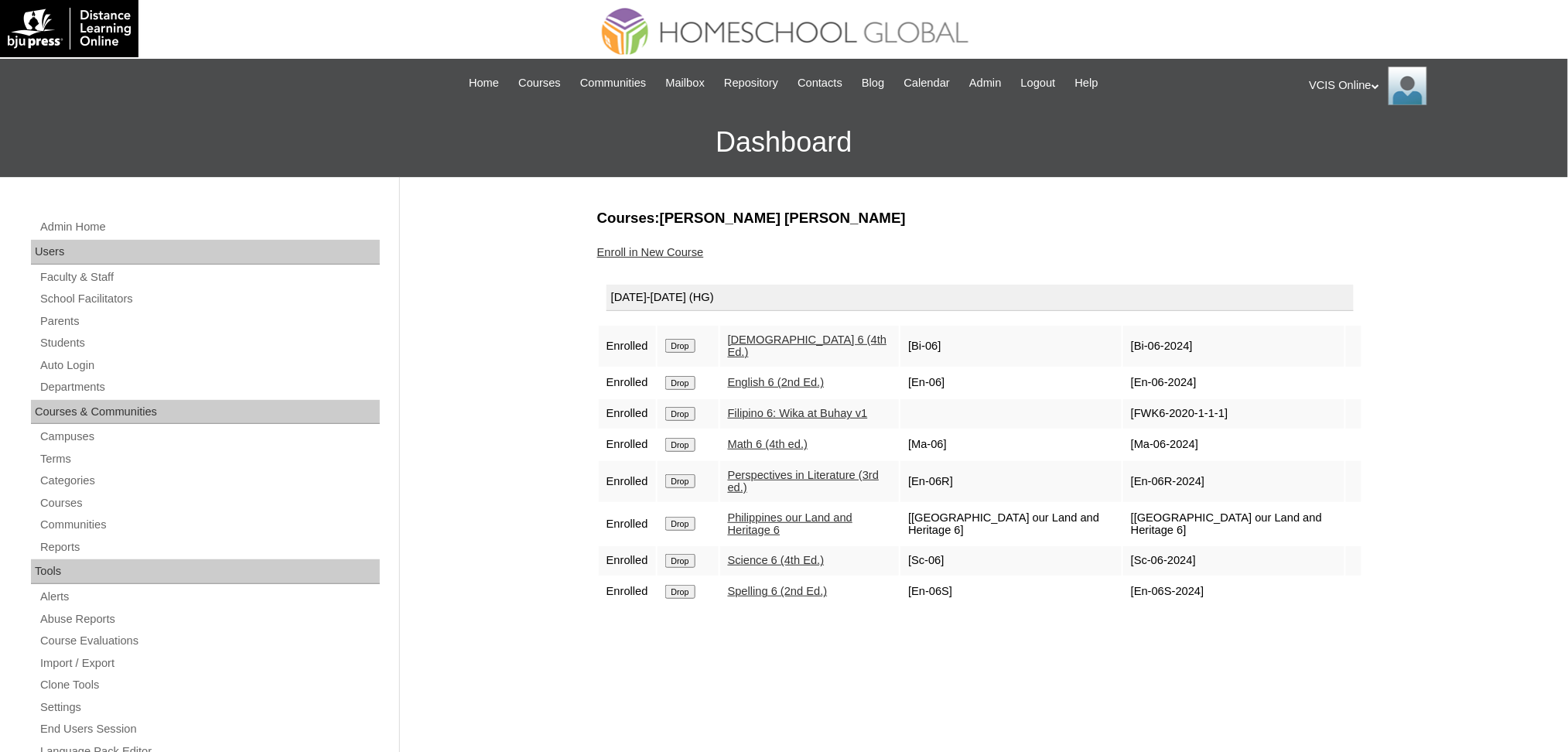
click at [743, 604] on div "Courses:[PERSON_NAME] [PERSON_NAME] Enroll in New Course [DATE]-[DATE] (HG) Enr…" at bounding box center [976, 726] width 773 height 1037
